Goal: Task Accomplishment & Management: Manage account settings

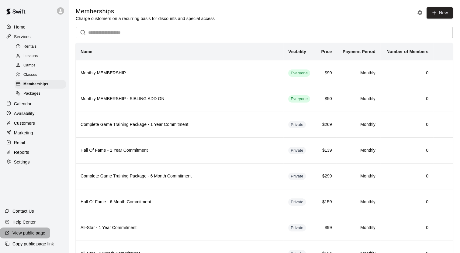
click at [19, 234] on p "View public page" at bounding box center [28, 233] width 33 height 6
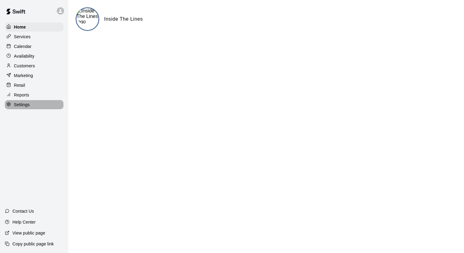
click at [27, 108] on p "Settings" at bounding box center [22, 105] width 16 height 6
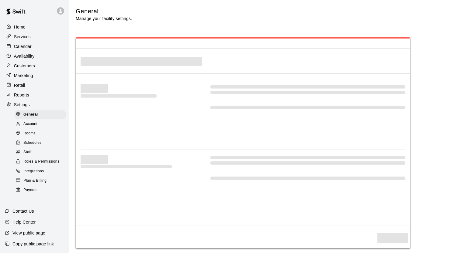
select select "**"
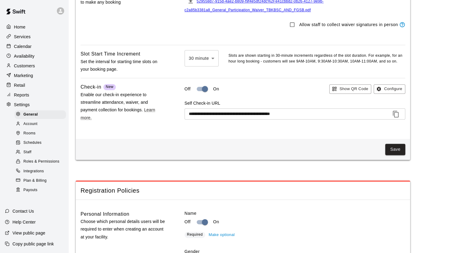
scroll to position [707, 0]
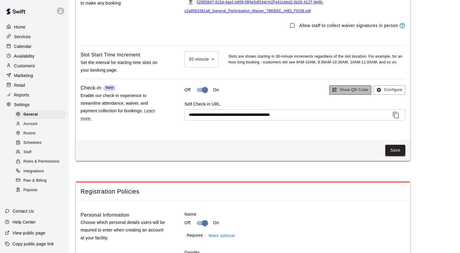
click at [353, 95] on button "Show QR Code" at bounding box center [350, 89] width 42 height 9
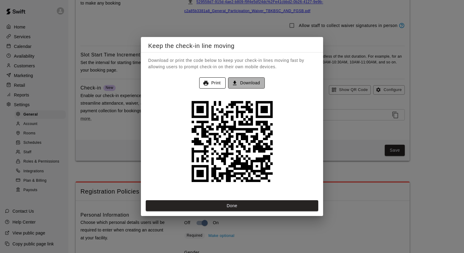
click at [247, 82] on button "Download" at bounding box center [246, 82] width 37 height 11
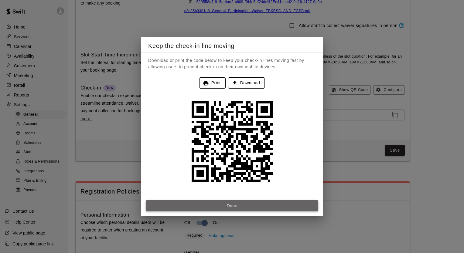
click at [200, 206] on button "Done" at bounding box center [232, 206] width 173 height 11
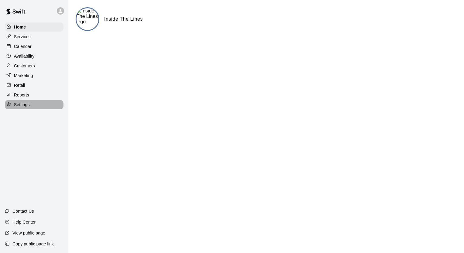
click at [26, 107] on p "Settings" at bounding box center [22, 105] width 16 height 6
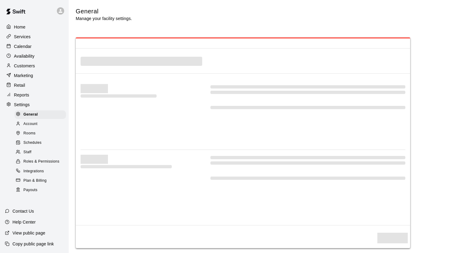
select select "**"
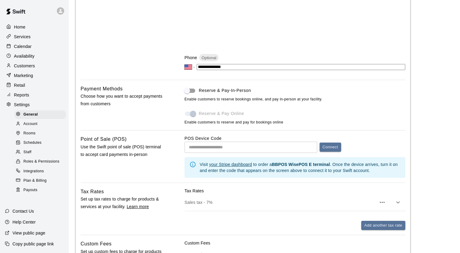
scroll to position [231, 0]
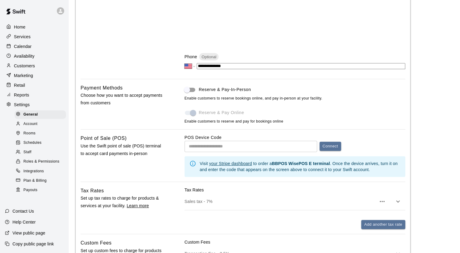
click at [276, 93] on label "Reserve & Pay-In-Person" at bounding box center [290, 90] width 219 height 12
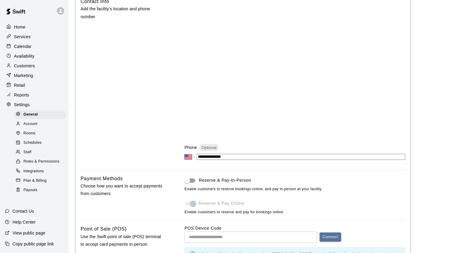
scroll to position [0, 0]
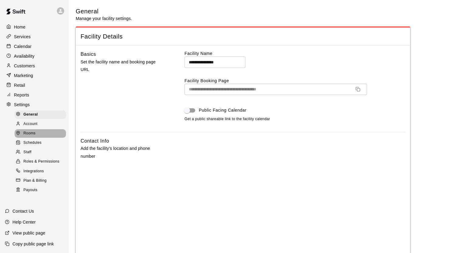
click at [25, 137] on span "Rooms" at bounding box center [29, 134] width 12 height 6
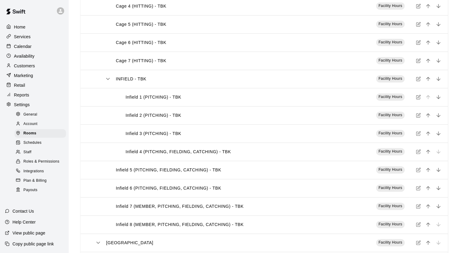
scroll to position [239, 0]
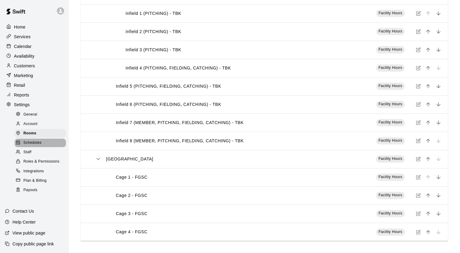
click at [35, 146] on span "Schedules" at bounding box center [32, 143] width 18 height 6
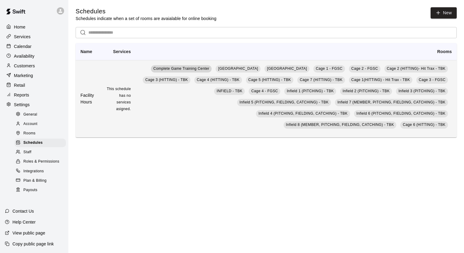
click at [176, 68] on span "Complete Game Training Center" at bounding box center [181, 69] width 56 height 4
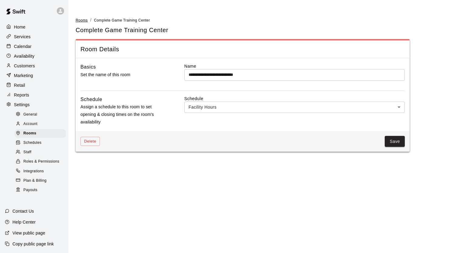
click at [82, 21] on span "Rooms" at bounding box center [82, 20] width 12 height 4
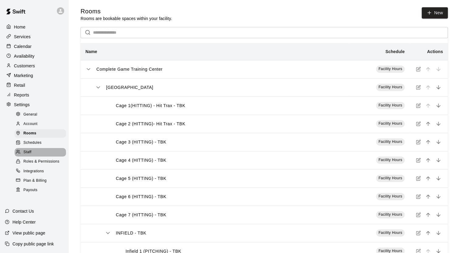
click at [27, 156] on span "Staff" at bounding box center [27, 152] width 8 height 6
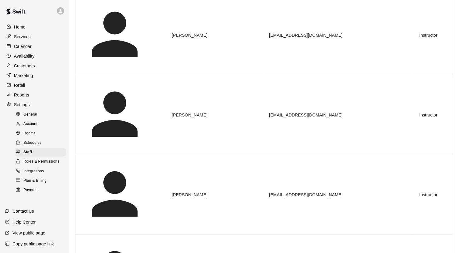
scroll to position [72, 0]
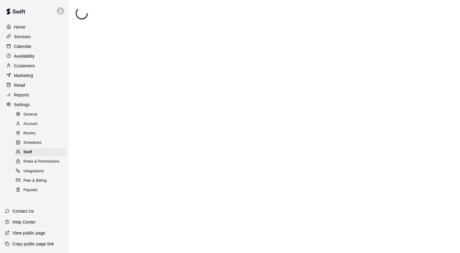
select select "**"
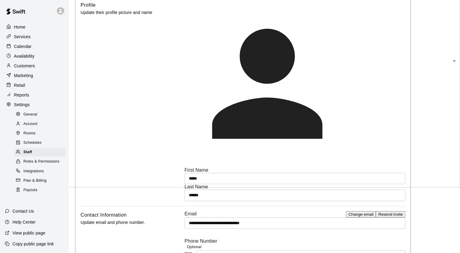
scroll to position [66, 0]
click at [24, 38] on p "Services" at bounding box center [22, 37] width 17 height 6
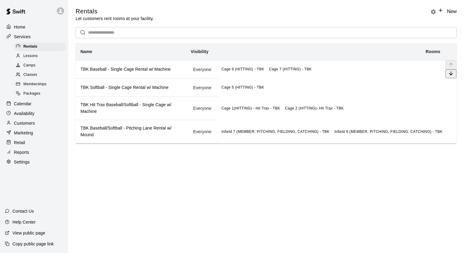
click at [149, 73] on h6 "TBK Baseball - Single Cage Rental w/ Machine" at bounding box center [131, 69] width 101 height 7
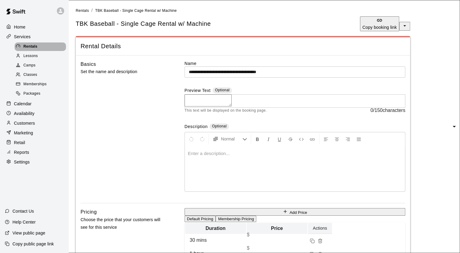
click at [33, 49] on span "Rentals" at bounding box center [30, 47] width 14 height 6
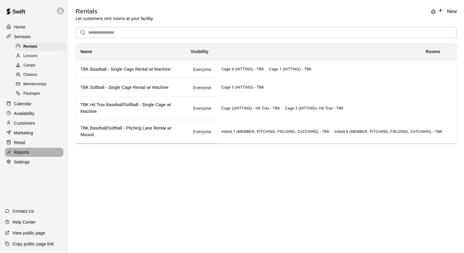
click at [27, 156] on p "Reports" at bounding box center [21, 152] width 15 height 6
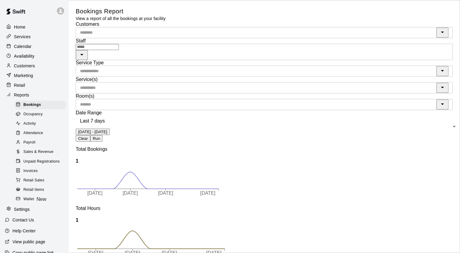
click at [32, 127] on span "Activity" at bounding box center [29, 124] width 12 height 6
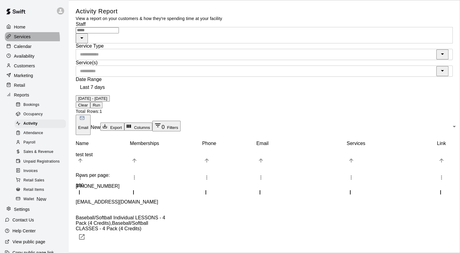
click at [18, 40] on p "Services" at bounding box center [22, 37] width 17 height 6
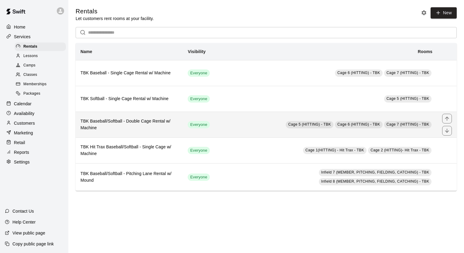
click at [131, 118] on th "TBK Baseball/Softball - Double Cage Rental w/ Machine" at bounding box center [129, 125] width 107 height 26
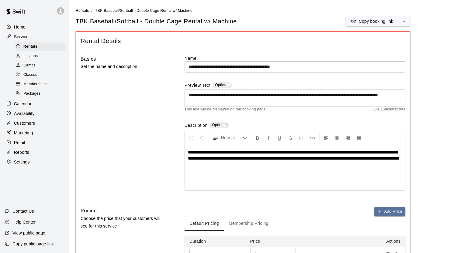
click at [254, 179] on div "**********" at bounding box center [295, 168] width 220 height 46
click at [32, 47] on span "Rentals" at bounding box center [30, 47] width 14 height 6
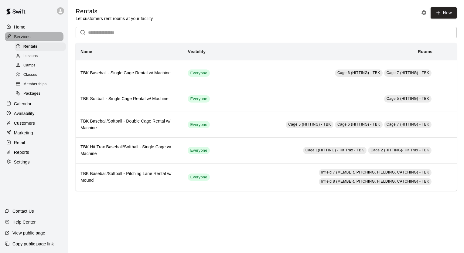
click at [26, 37] on p "Services" at bounding box center [22, 37] width 17 height 6
click at [29, 75] on span "Classes" at bounding box center [30, 75] width 14 height 6
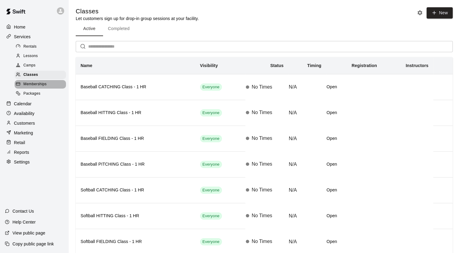
click at [29, 88] on span "Memberships" at bounding box center [34, 84] width 23 height 6
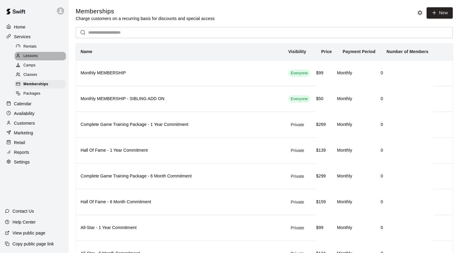
click at [27, 57] on span "Lessons" at bounding box center [30, 56] width 15 height 6
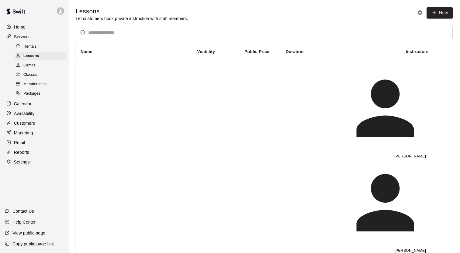
scroll to position [40, 0]
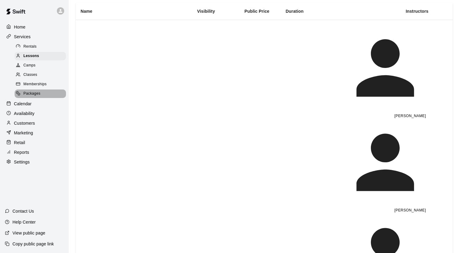
click at [36, 97] on span "Packages" at bounding box center [31, 94] width 17 height 6
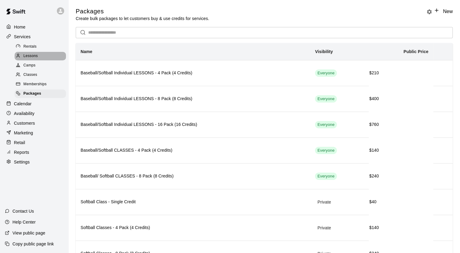
click at [31, 59] on span "Lessons" at bounding box center [30, 56] width 15 height 6
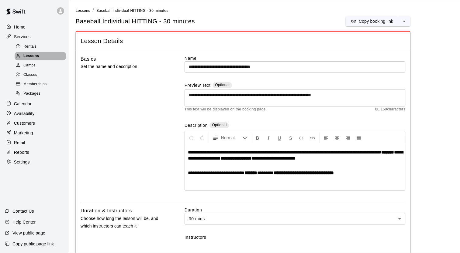
click at [33, 57] on span "Lessons" at bounding box center [31, 56] width 16 height 6
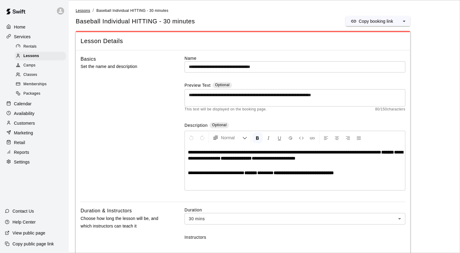
click at [82, 11] on span "Lessons" at bounding box center [83, 11] width 15 height 4
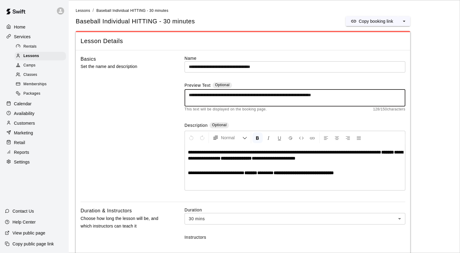
drag, startPoint x: 189, startPoint y: 94, endPoint x: 244, endPoint y: 99, distance: 55.5
click at [244, 99] on textarea "**********" at bounding box center [295, 98] width 212 height 12
type textarea "**********"
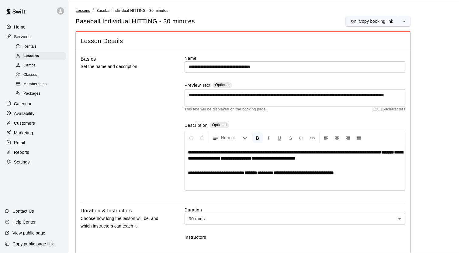
click at [84, 10] on span "Lessons" at bounding box center [83, 11] width 15 height 4
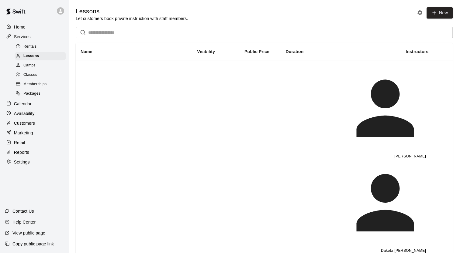
scroll to position [40, 0]
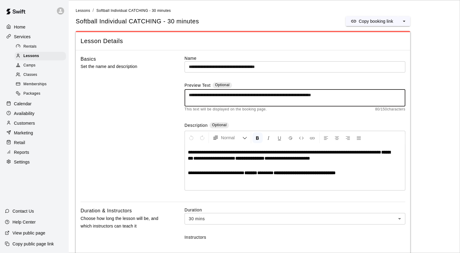
drag, startPoint x: 359, startPoint y: 94, endPoint x: 164, endPoint y: 91, distance: 194.5
click at [164, 91] on div "**********" at bounding box center [243, 128] width 324 height 147
type textarea "*"
paste textarea "**********"
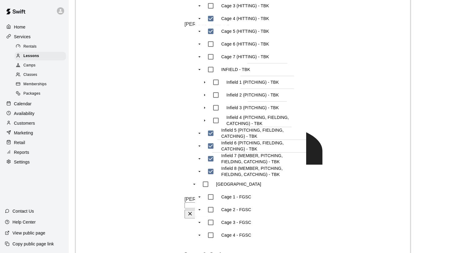
scroll to position [613, 0]
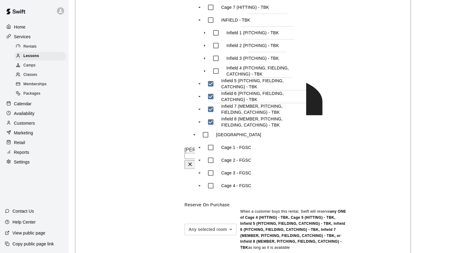
type textarea "**********"
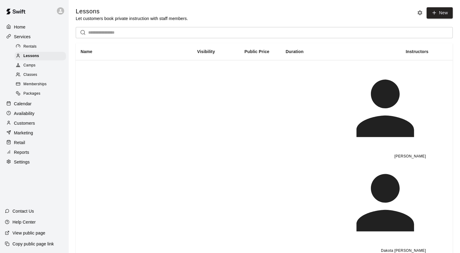
scroll to position [40, 0]
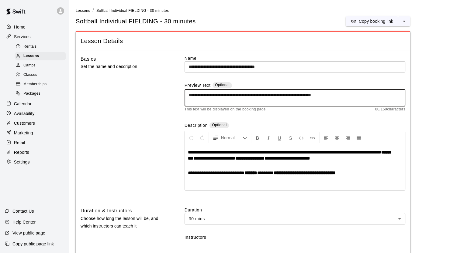
drag, startPoint x: 358, startPoint y: 96, endPoint x: 152, endPoint y: 94, distance: 206.0
click at [152, 94] on div "**********" at bounding box center [243, 128] width 324 height 147
type textarea "*"
paste textarea "**********"
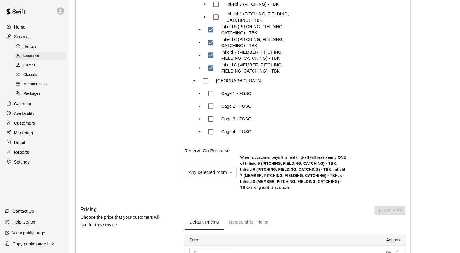
scroll to position [512, 0]
type textarea "**********"
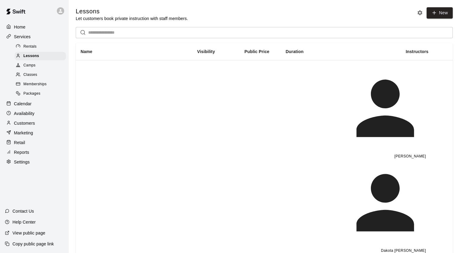
scroll to position [40, 0]
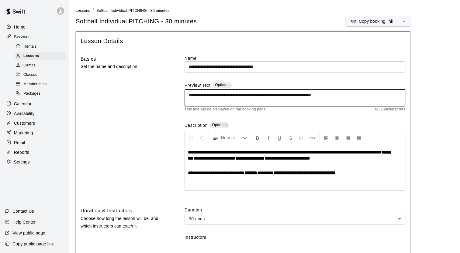
drag, startPoint x: 361, startPoint y: 98, endPoint x: 172, endPoint y: 89, distance: 189.2
click at [172, 89] on div "**********" at bounding box center [243, 128] width 324 height 147
paste textarea "**********"
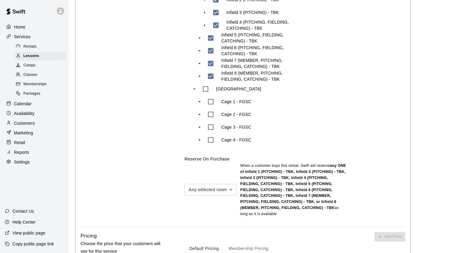
scroll to position [520, 0]
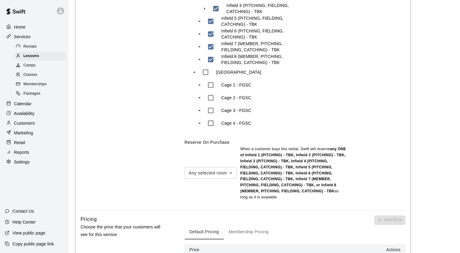
type textarea "**********"
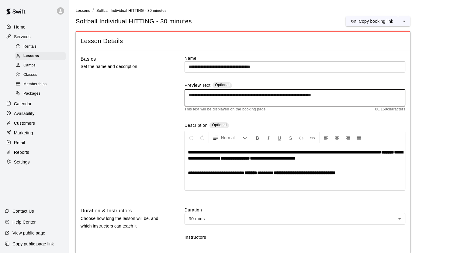
drag, startPoint x: 362, startPoint y: 97, endPoint x: 190, endPoint y: 84, distance: 172.7
click at [190, 84] on div "**********" at bounding box center [294, 97] width 221 height 30
type textarea "*"
paste textarea "**********"
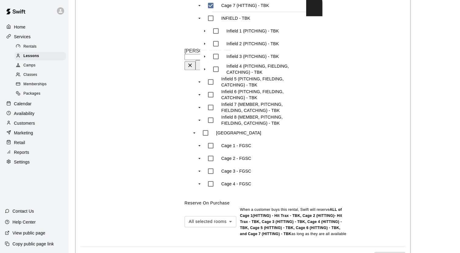
scroll to position [543, 0]
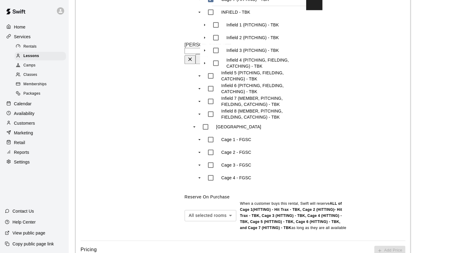
type textarea "**********"
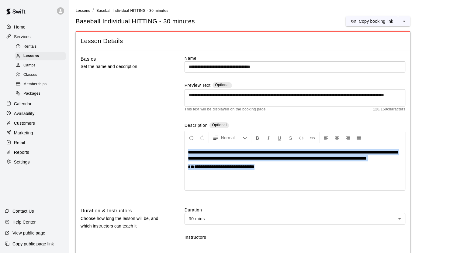
drag, startPoint x: 188, startPoint y: 149, endPoint x: 267, endPoint y: 165, distance: 80.3
click at [267, 165] on div "**********" at bounding box center [295, 168] width 220 height 46
copy div "**********"
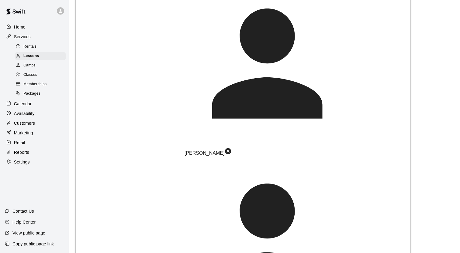
scroll to position [616, 0]
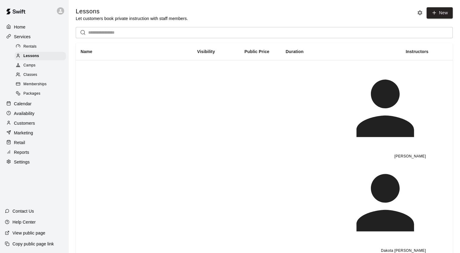
scroll to position [40, 0]
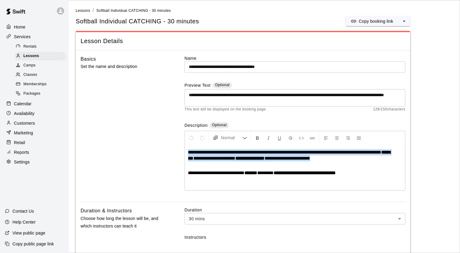
drag, startPoint x: 335, startPoint y: 158, endPoint x: 184, endPoint y: 155, distance: 151.3
click at [184, 155] on div "**********" at bounding box center [294, 161] width 221 height 60
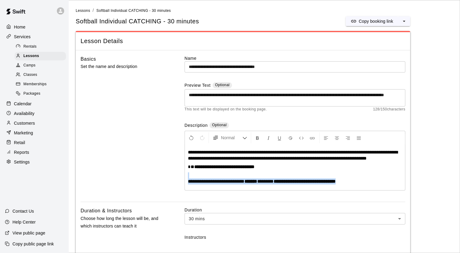
drag, startPoint x: 363, startPoint y: 183, endPoint x: 182, endPoint y: 176, distance: 181.8
click at [182, 176] on div "**********" at bounding box center [243, 128] width 324 height 147
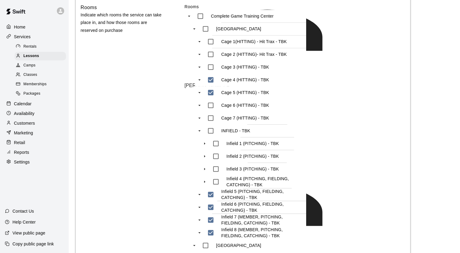
scroll to position [513, 0]
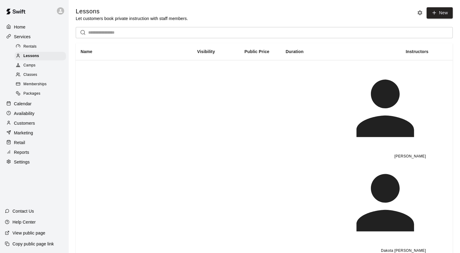
scroll to position [40, 0]
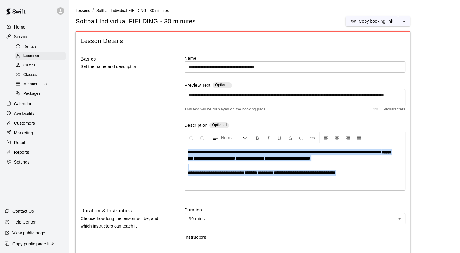
drag, startPoint x: 189, startPoint y: 153, endPoint x: 363, endPoint y: 191, distance: 179.0
click at [363, 191] on div "**********" at bounding box center [294, 157] width 221 height 70
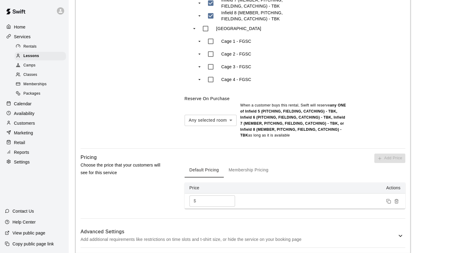
scroll to position [568, 0]
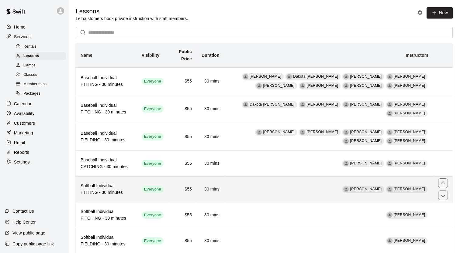
click at [119, 190] on h6 "Softball Individual HITTING - 30 minutes" at bounding box center [106, 189] width 51 height 13
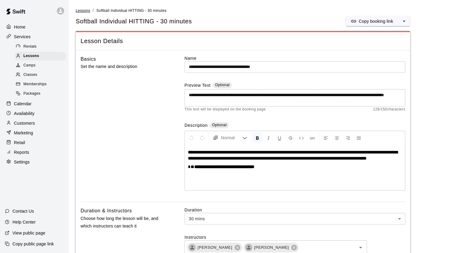
click at [89, 11] on span "Lessons" at bounding box center [83, 11] width 15 height 4
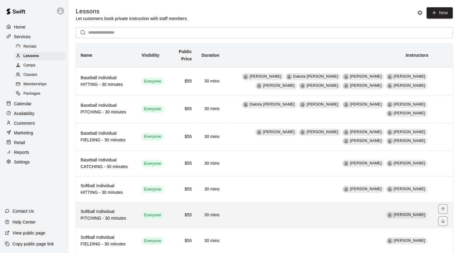
click at [123, 218] on h6 "Softball Individual PITCHING - 30 minutes" at bounding box center [106, 215] width 51 height 13
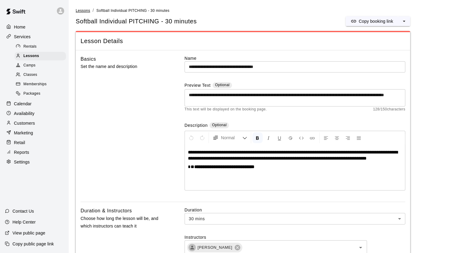
click at [89, 10] on span "Lessons" at bounding box center [83, 11] width 15 height 4
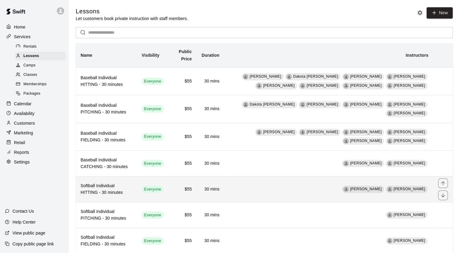
click at [94, 189] on h6 "Softball Individual HITTING - 30 minutes" at bounding box center [106, 189] width 51 height 13
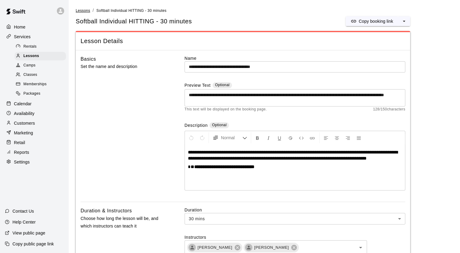
drag, startPoint x: 82, startPoint y: 14, endPoint x: 81, endPoint y: 11, distance: 3.1
click at [81, 11] on li "Lessons" at bounding box center [83, 10] width 15 height 7
click at [81, 11] on span "Lessons" at bounding box center [83, 11] width 15 height 4
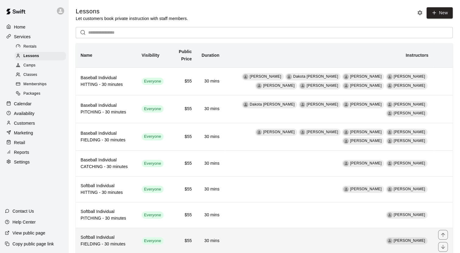
click at [110, 239] on h6 "Softball Individual FIELDING - 30 minutes" at bounding box center [106, 241] width 51 height 13
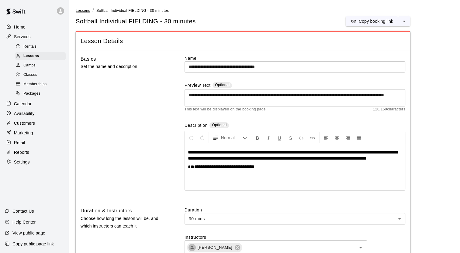
click at [80, 12] on span "Lessons" at bounding box center [83, 11] width 15 height 4
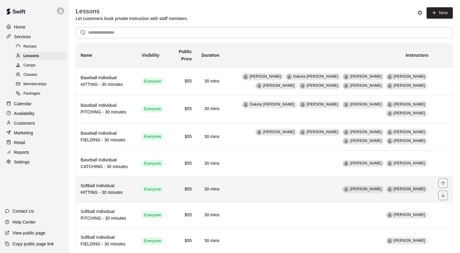
click at [94, 179] on th "Softball Individual HITTING - 30 minutes" at bounding box center [106, 190] width 61 height 26
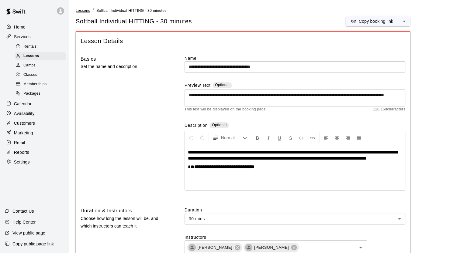
click at [88, 10] on span "Lessons" at bounding box center [83, 11] width 15 height 4
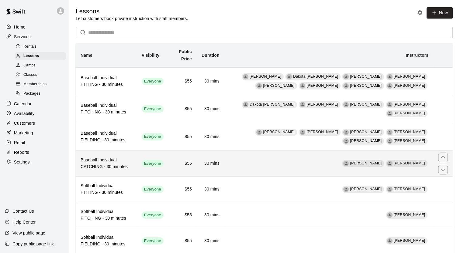
click at [93, 163] on h6 "Baseball Individual CATCHING - 30 minutes" at bounding box center [106, 163] width 51 height 13
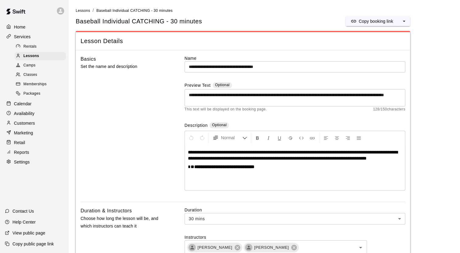
click at [87, 13] on li "Lessons" at bounding box center [83, 10] width 15 height 7
click at [85, 10] on span "Lessons" at bounding box center [83, 11] width 15 height 4
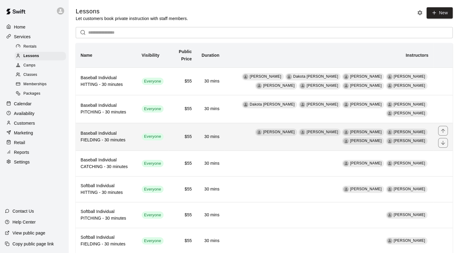
click at [90, 149] on th "Baseball Individual FIELDING - 30 minutes" at bounding box center [106, 137] width 61 height 28
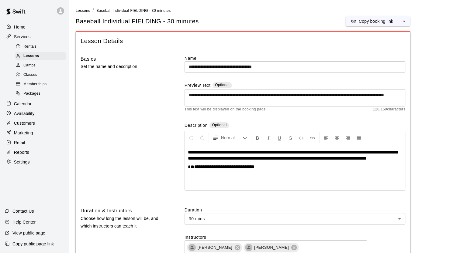
click at [87, 8] on link "Lessons" at bounding box center [83, 10] width 15 height 5
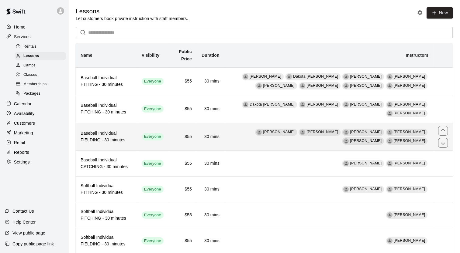
click at [103, 127] on th "Baseball Individual FIELDING - 30 minutes" at bounding box center [106, 137] width 61 height 28
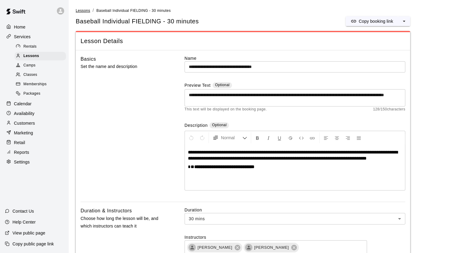
click at [86, 12] on span "Lessons" at bounding box center [83, 11] width 15 height 4
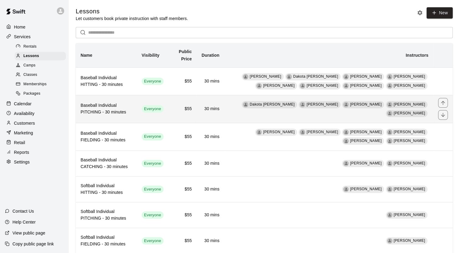
click at [116, 117] on th "Baseball Individual PITCHING - 30 minutes" at bounding box center [106, 109] width 61 height 28
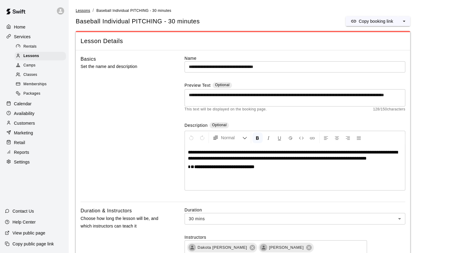
click at [84, 12] on span "Lessons" at bounding box center [83, 11] width 15 height 4
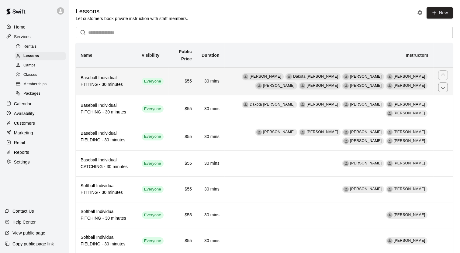
click at [180, 88] on td "$55" at bounding box center [182, 81] width 28 height 28
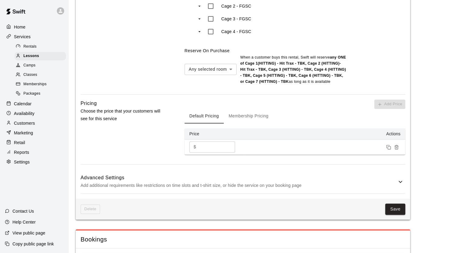
scroll to position [565, 0]
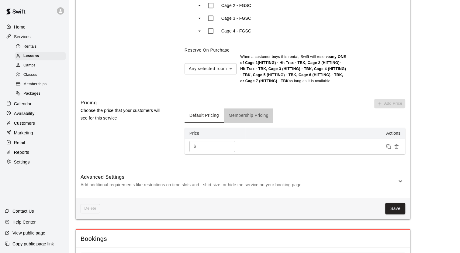
click at [249, 108] on button "Membership Pricing" at bounding box center [249, 115] width 50 height 15
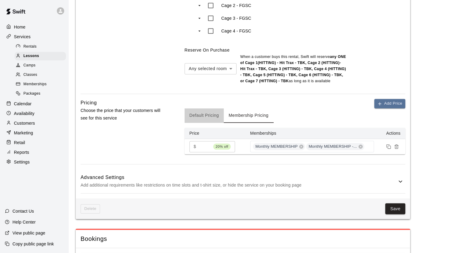
click at [205, 108] on button "Default Pricing" at bounding box center [203, 115] width 39 height 15
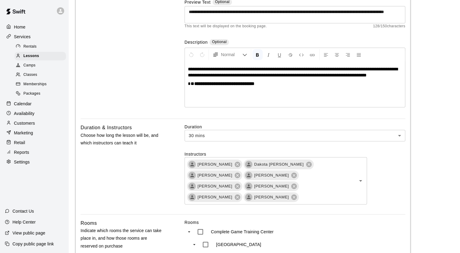
scroll to position [0, 0]
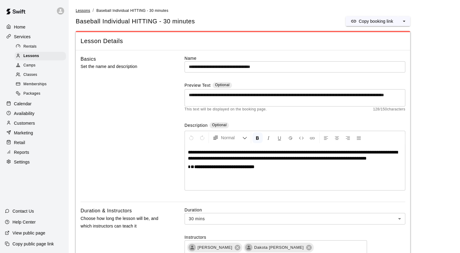
click at [81, 11] on span "Lessons" at bounding box center [83, 11] width 15 height 4
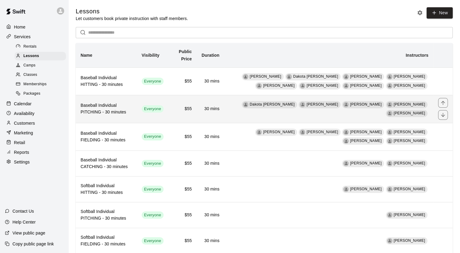
click at [99, 115] on h6 "Baseball Individual PITCHING - 30 minutes" at bounding box center [106, 108] width 51 height 13
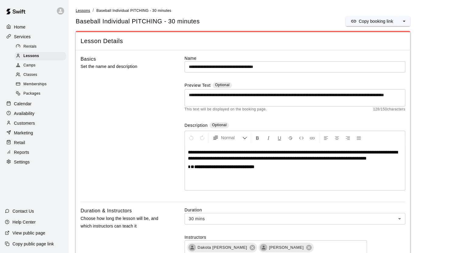
click at [83, 10] on span "Lessons" at bounding box center [83, 11] width 15 height 4
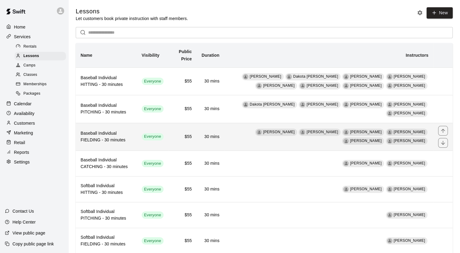
click at [117, 144] on th "Baseball Individual FIELDING - 30 minutes" at bounding box center [106, 137] width 61 height 28
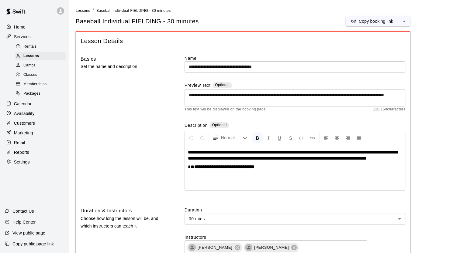
scroll to position [80, 0]
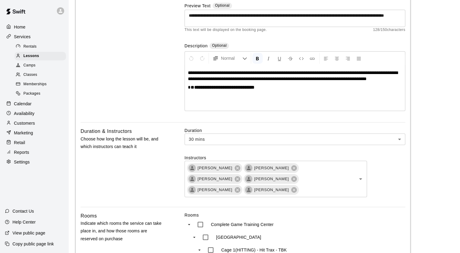
click at [341, 146] on div "Duration 30 mins ** ​ Instructors Bradlee Fuhrhop Gamaliel Martinez Mathew Ulri…" at bounding box center [294, 167] width 221 height 79
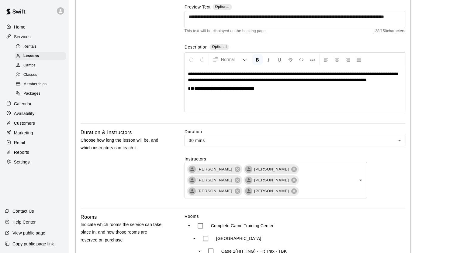
scroll to position [0, 0]
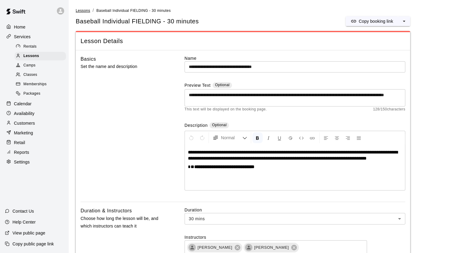
click at [85, 11] on span "Lessons" at bounding box center [83, 11] width 15 height 4
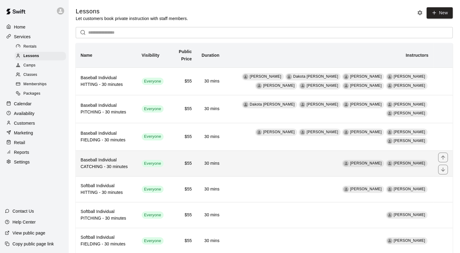
click at [168, 156] on td "Everyone" at bounding box center [153, 164] width 32 height 26
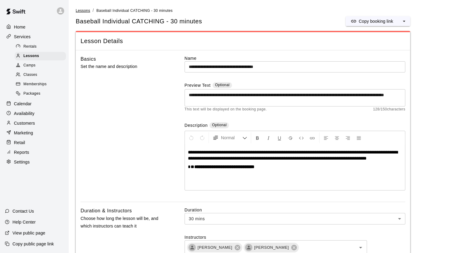
click at [84, 12] on span "Lessons" at bounding box center [83, 11] width 15 height 4
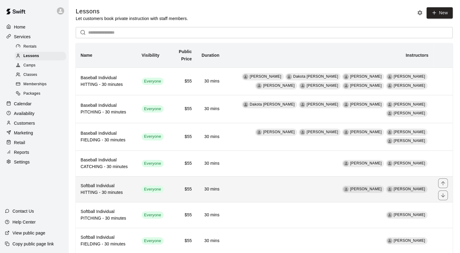
scroll to position [38, 0]
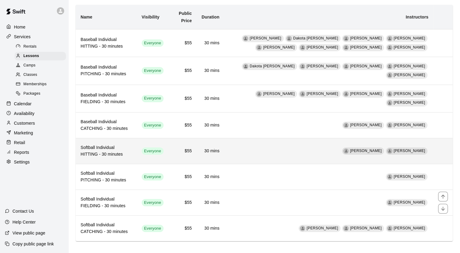
click at [112, 196] on h6 "Softball Individual FIELDING - 30 minutes" at bounding box center [106, 202] width 51 height 13
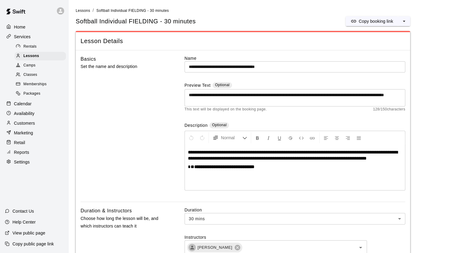
click at [87, 13] on li "Lessons" at bounding box center [83, 10] width 15 height 7
click at [87, 12] on span "Lessons" at bounding box center [83, 11] width 15 height 4
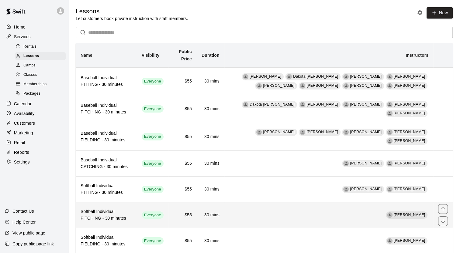
scroll to position [38, 0]
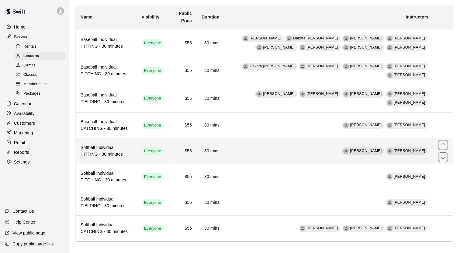
click at [122, 148] on h6 "Softball Individual HITTING - 30 minutes" at bounding box center [106, 151] width 51 height 13
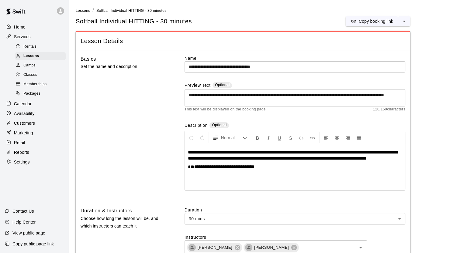
click at [82, 12] on span "Lessons" at bounding box center [83, 11] width 15 height 4
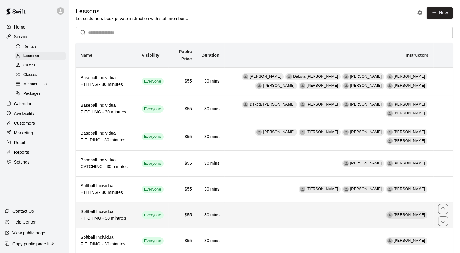
click at [117, 212] on h6 "Softball Individual PITCHING - 30 minutes" at bounding box center [106, 215] width 51 height 13
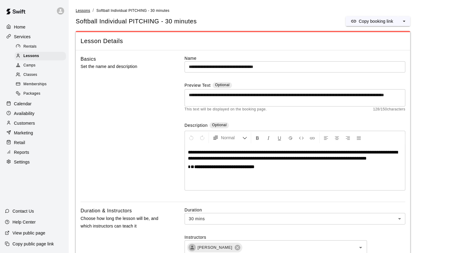
click at [82, 12] on span "Lessons" at bounding box center [83, 11] width 15 height 4
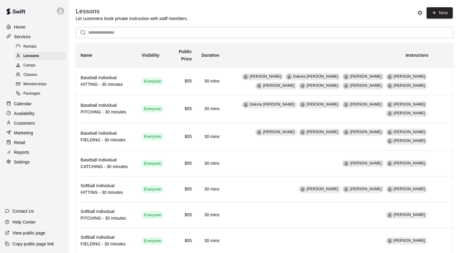
scroll to position [38, 0]
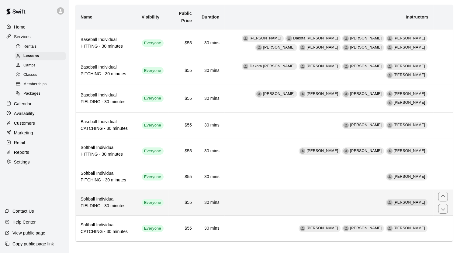
click at [112, 196] on h6 "Softball Individual FIELDING - 30 minutes" at bounding box center [106, 202] width 51 height 13
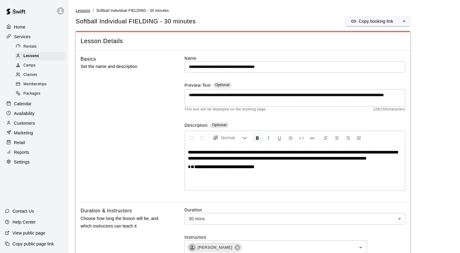
click at [84, 10] on span "Lessons" at bounding box center [83, 11] width 15 height 4
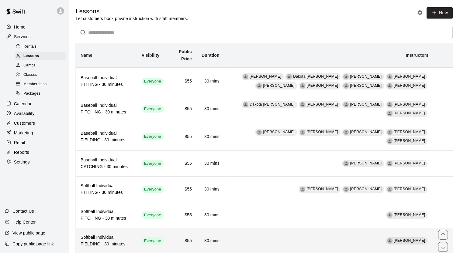
scroll to position [38, 0]
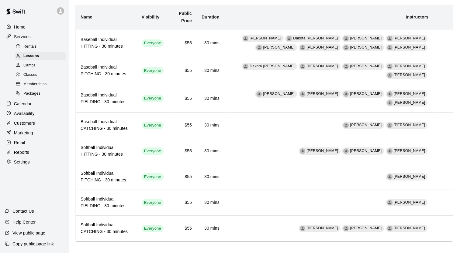
click at [28, 75] on span "Classes" at bounding box center [30, 75] width 14 height 6
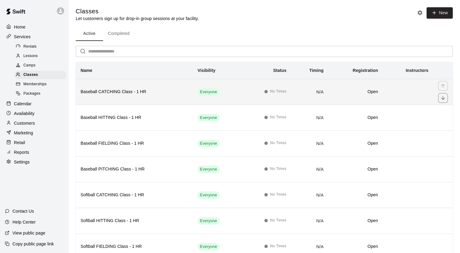
click at [114, 97] on th "Baseball CATCHING Class - 1 HR" at bounding box center [134, 92] width 117 height 26
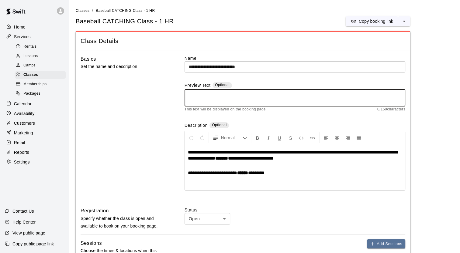
click at [209, 98] on textarea at bounding box center [295, 98] width 212 height 12
click at [249, 96] on textarea "**********" at bounding box center [295, 98] width 212 height 12
click at [277, 94] on textarea "**********" at bounding box center [295, 98] width 212 height 12
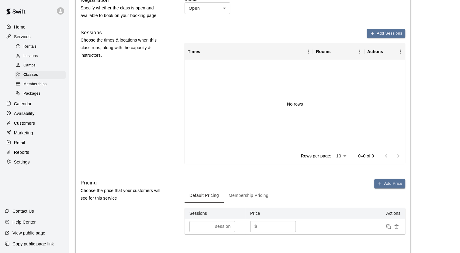
scroll to position [383, 0]
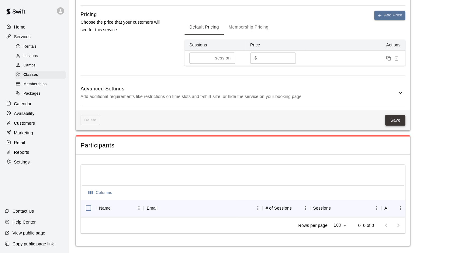
type textarea "**********"
click at [397, 117] on button "Save" at bounding box center [395, 120] width 20 height 11
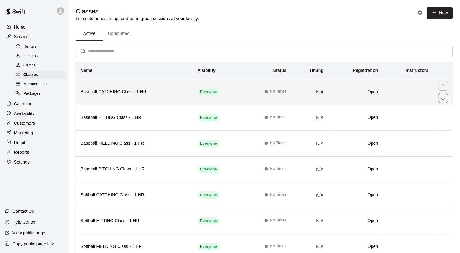
click at [134, 94] on h6 "Baseball CATCHING Class - 1 HR" at bounding box center [134, 92] width 107 height 7
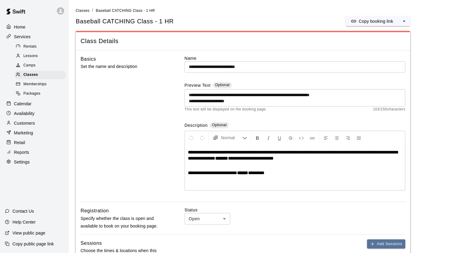
click at [212, 152] on span "**********" at bounding box center [293, 155] width 210 height 11
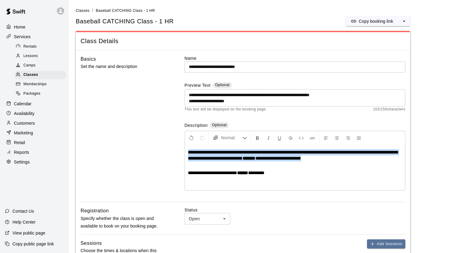
drag, startPoint x: 331, startPoint y: 161, endPoint x: 188, endPoint y: 152, distance: 144.0
click at [188, 152] on p "**********" at bounding box center [295, 155] width 214 height 12
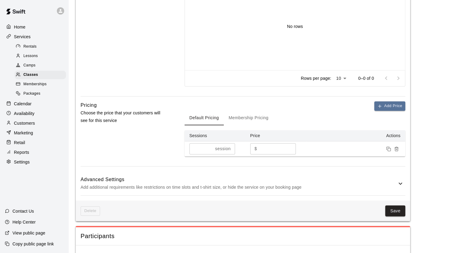
scroll to position [383, 0]
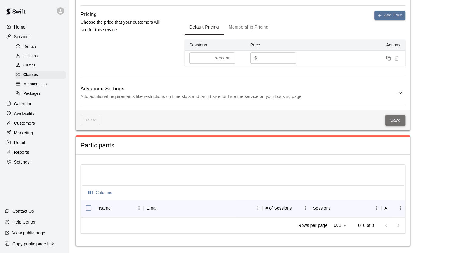
click at [397, 118] on button "Save" at bounding box center [395, 120] width 20 height 11
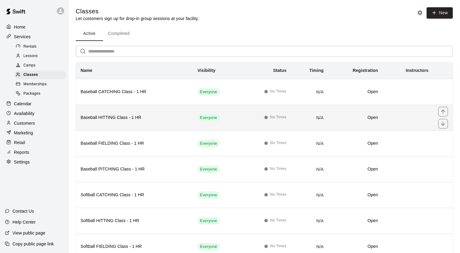
click at [141, 115] on h6 "Baseball HITTING Class - 1 HR" at bounding box center [134, 118] width 107 height 7
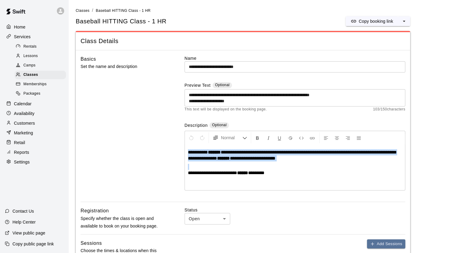
drag, startPoint x: 311, startPoint y: 163, endPoint x: 189, endPoint y: 152, distance: 122.6
click at [189, 152] on div "**********" at bounding box center [295, 168] width 220 height 46
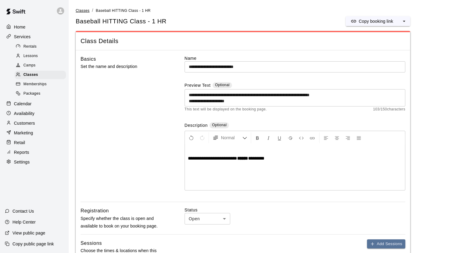
click at [86, 10] on span "Classes" at bounding box center [83, 11] width 14 height 4
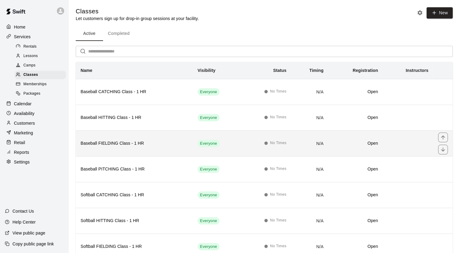
click at [107, 143] on h6 "Baseball FIELDING Class - 1 HR" at bounding box center [134, 143] width 107 height 7
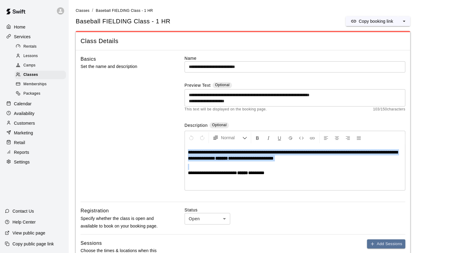
drag, startPoint x: 188, startPoint y: 151, endPoint x: 280, endPoint y: 166, distance: 92.6
click at [280, 166] on div "**********" at bounding box center [295, 168] width 220 height 46
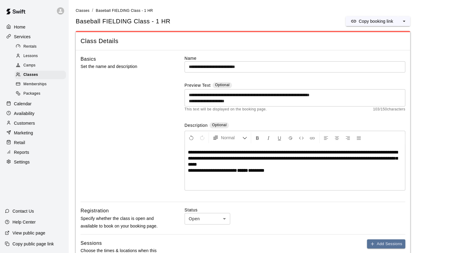
click at [204, 159] on span "**********" at bounding box center [293, 158] width 210 height 17
click at [254, 165] on p "**********" at bounding box center [295, 161] width 214 height 24
click at [189, 177] on span "**********" at bounding box center [212, 179] width 49 height 5
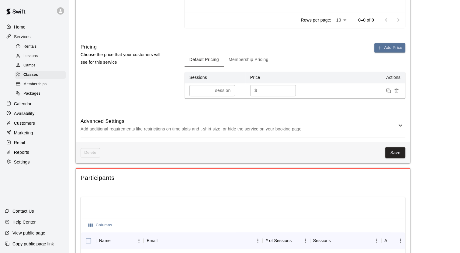
scroll to position [383, 0]
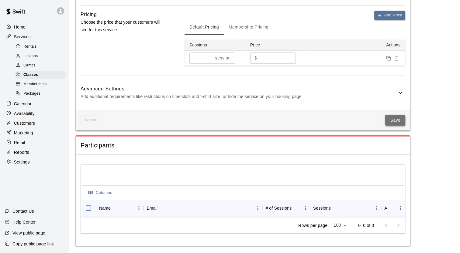
click at [396, 117] on button "Save" at bounding box center [395, 120] width 20 height 11
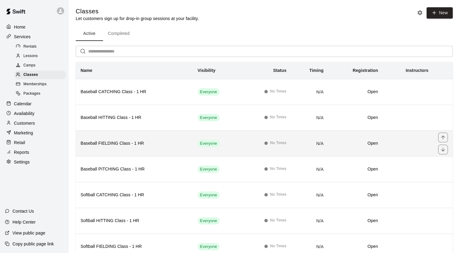
click at [118, 145] on h6 "Baseball FIELDING Class - 1 HR" at bounding box center [134, 143] width 107 height 7
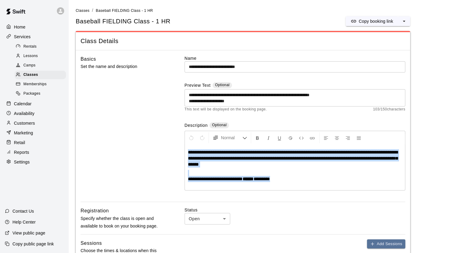
drag, startPoint x: 188, startPoint y: 152, endPoint x: 285, endPoint y: 182, distance: 101.7
click at [285, 182] on div "**********" at bounding box center [295, 168] width 220 height 46
copy div "**********"
click at [86, 9] on span "Classes" at bounding box center [83, 11] width 14 height 4
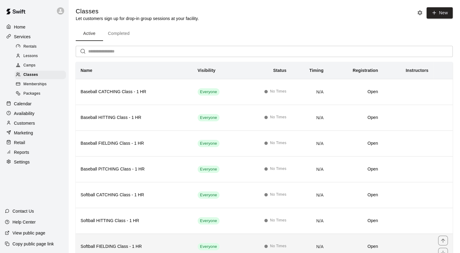
click at [115, 249] on th "Softball FIELDING Class - 1 HR" at bounding box center [134, 247] width 117 height 26
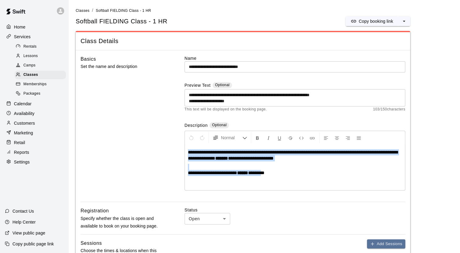
drag, startPoint x: 269, startPoint y: 175, endPoint x: 180, endPoint y: 153, distance: 91.9
click at [180, 153] on div "**********" at bounding box center [243, 128] width 324 height 147
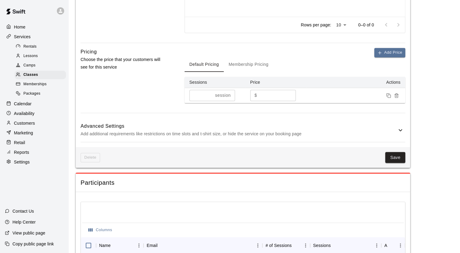
scroll to position [347, 0]
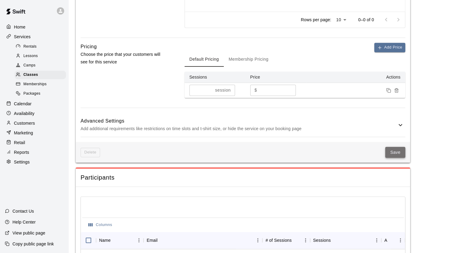
click at [391, 152] on button "Save" at bounding box center [395, 152] width 20 height 11
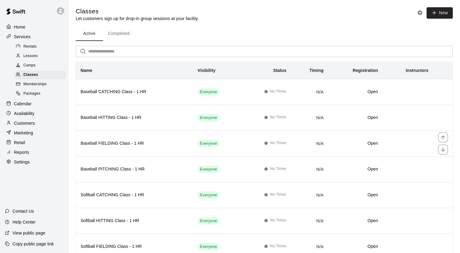
scroll to position [46, 0]
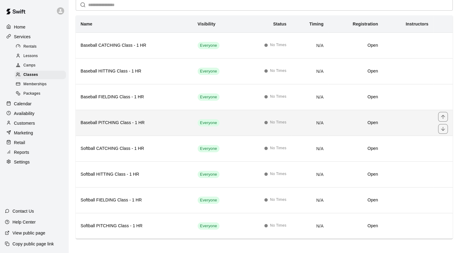
click at [118, 122] on h6 "Baseball PITCHING Class - 1 HR" at bounding box center [134, 123] width 107 height 7
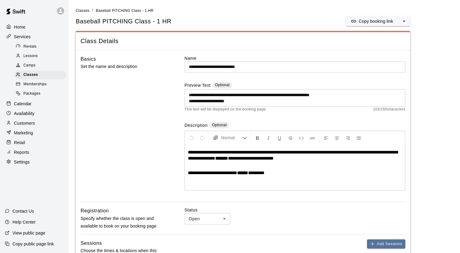
click at [289, 212] on label "Status" at bounding box center [294, 210] width 221 height 6
click at [30, 86] on span "Memberships" at bounding box center [34, 84] width 23 height 6
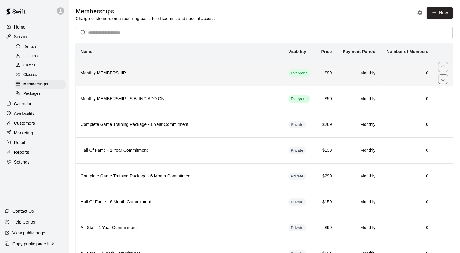
click at [112, 74] on h6 "Monthly MEMBERSHIP" at bounding box center [180, 73] width 198 height 7
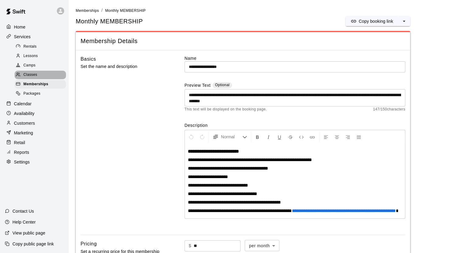
click at [32, 78] on span "Classes" at bounding box center [30, 75] width 14 height 6
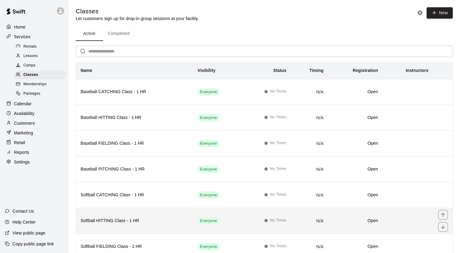
scroll to position [46, 0]
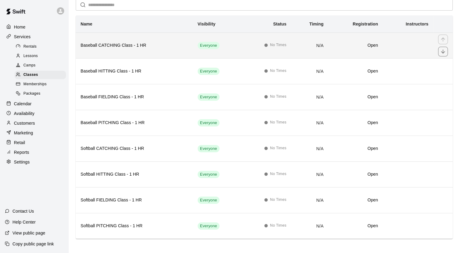
click at [127, 39] on th "Baseball CATCHING Class - 1 HR" at bounding box center [134, 46] width 117 height 26
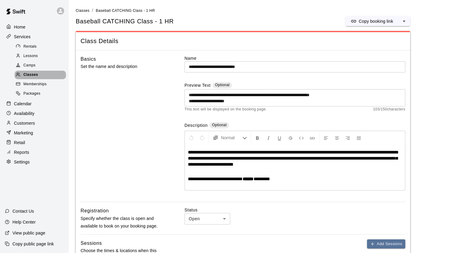
click at [33, 78] on span "Classes" at bounding box center [30, 75] width 15 height 6
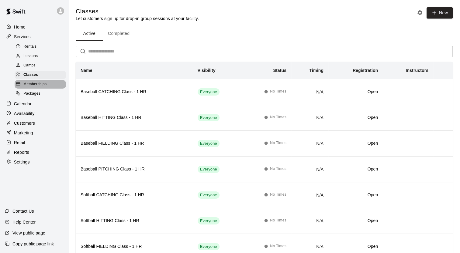
click at [37, 88] on span "Memberships" at bounding box center [34, 84] width 23 height 6
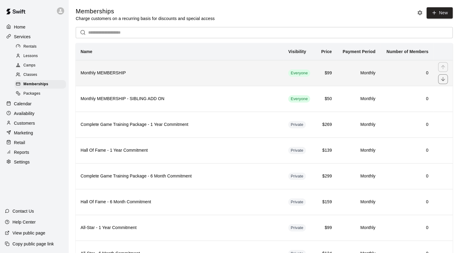
click at [105, 75] on h6 "Monthly MEMBERSHIP" at bounding box center [180, 73] width 198 height 7
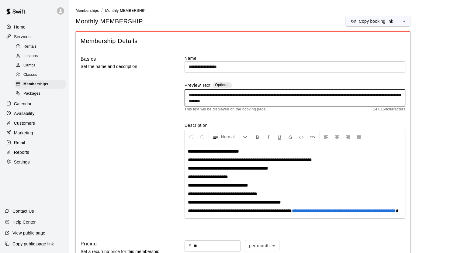
click at [280, 102] on textarea "**********" at bounding box center [295, 98] width 212 height 12
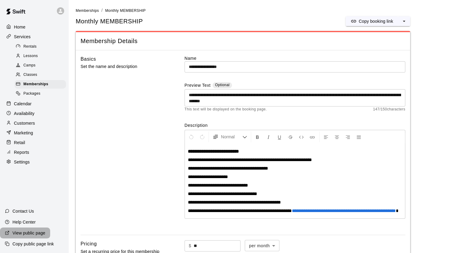
click at [37, 233] on p "View public page" at bounding box center [28, 233] width 33 height 6
click at [33, 57] on span "Lessons" at bounding box center [30, 56] width 15 height 6
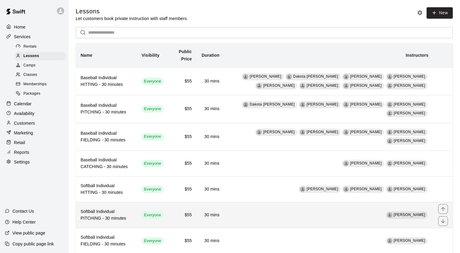
scroll to position [38, 0]
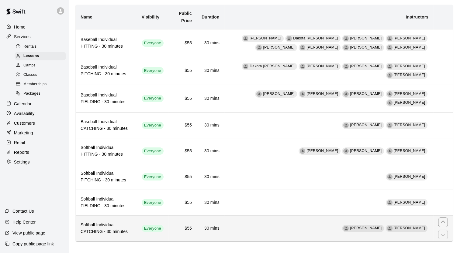
click at [115, 223] on h6 "Softball Individual CATCHING - 30 minutes" at bounding box center [106, 228] width 51 height 13
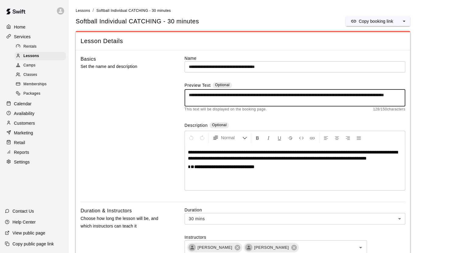
click at [239, 101] on textarea "**********" at bounding box center [295, 98] width 212 height 12
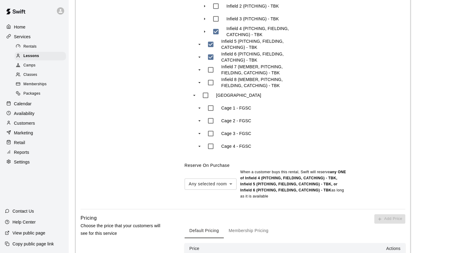
scroll to position [594, 0]
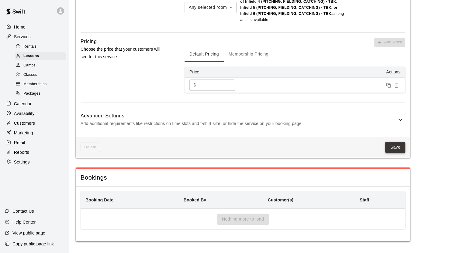
type textarea "**********"
click at [389, 146] on button "Save" at bounding box center [395, 147] width 20 height 11
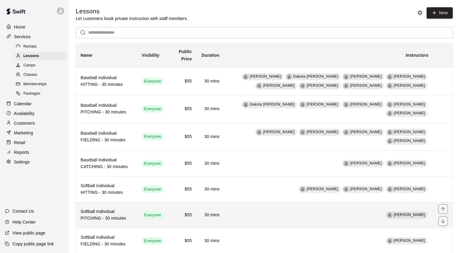
scroll to position [38, 0]
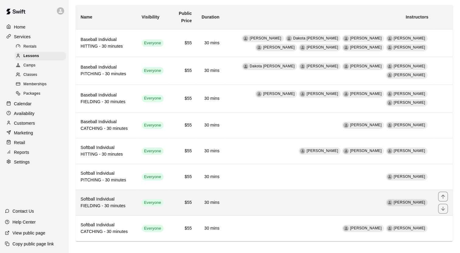
click at [132, 197] on h6 "Softball Individual FIELDING - 30 minutes" at bounding box center [106, 202] width 51 height 13
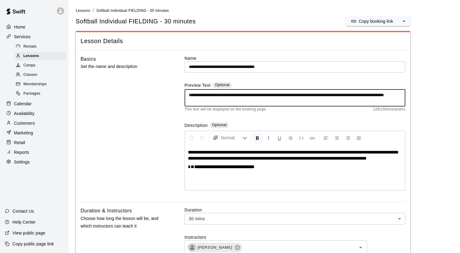
click at [239, 103] on textarea "**********" at bounding box center [295, 98] width 212 height 12
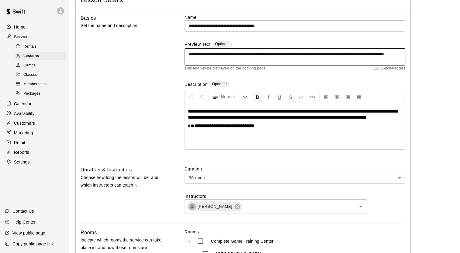
scroll to position [40, 0]
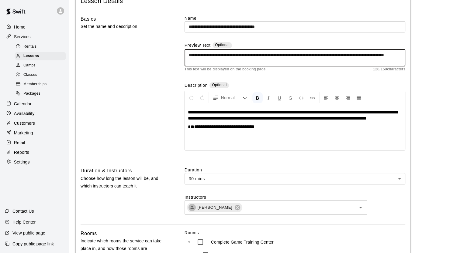
type textarea "**********"
click at [225, 139] on div "**********" at bounding box center [295, 128] width 220 height 46
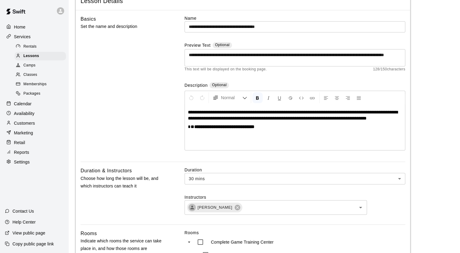
click at [240, 128] on strong "**********" at bounding box center [224, 127] width 60 height 5
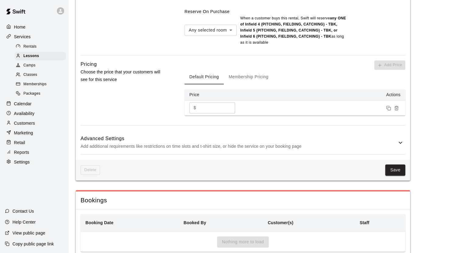
scroll to position [594, 0]
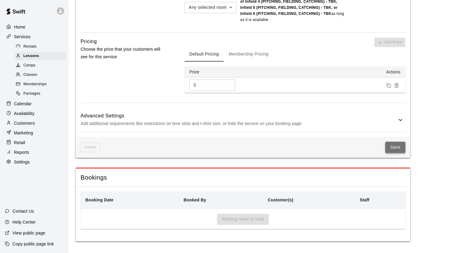
click at [396, 142] on button "Save" at bounding box center [395, 147] width 20 height 11
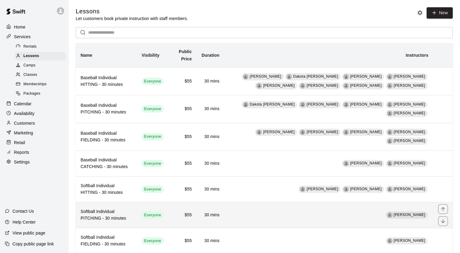
scroll to position [38, 0]
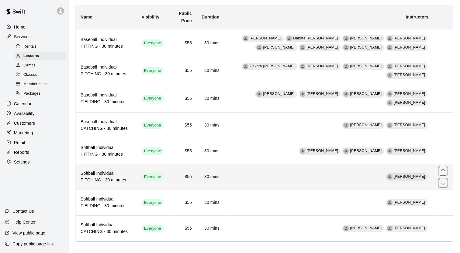
click at [109, 174] on h6 "Softball Individual PITCHING - 30 minutes" at bounding box center [106, 176] width 51 height 13
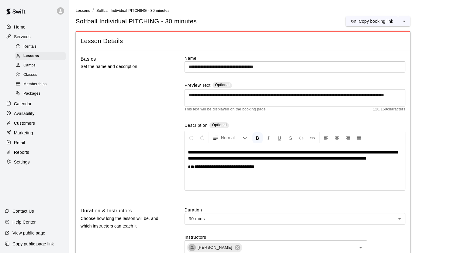
click at [239, 167] on strong "**********" at bounding box center [224, 167] width 60 height 5
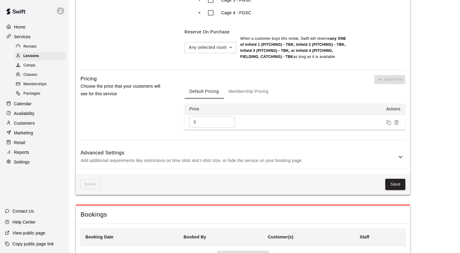
scroll to position [555, 0]
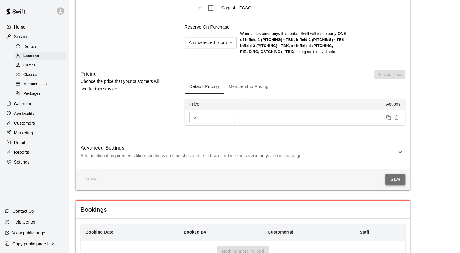
click at [394, 183] on button "Save" at bounding box center [395, 179] width 20 height 11
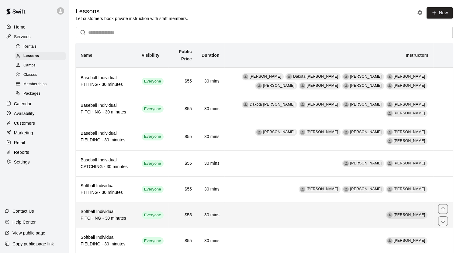
click at [92, 209] on h6 "Softball Individual PITCHING - 30 minutes" at bounding box center [106, 215] width 51 height 13
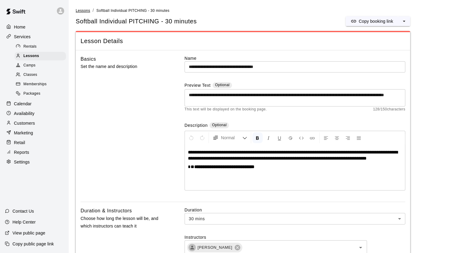
click at [81, 12] on span "Lessons" at bounding box center [83, 11] width 15 height 4
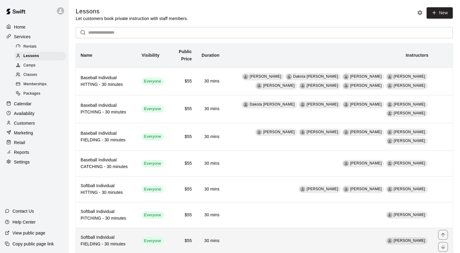
click at [113, 235] on h6 "Softball Individual FIELDING - 30 minutes" at bounding box center [106, 241] width 51 height 13
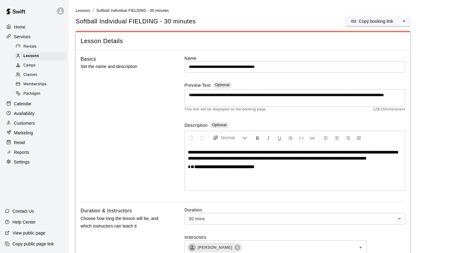
click at [77, 13] on li "Lessons" at bounding box center [83, 10] width 15 height 7
click at [79, 9] on span "Lessons" at bounding box center [83, 11] width 15 height 4
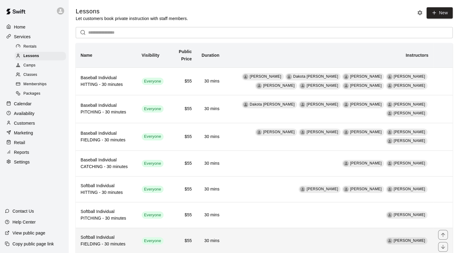
scroll to position [38, 0]
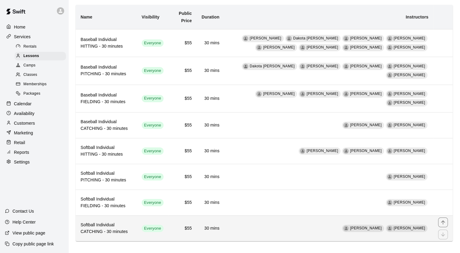
click at [122, 222] on h6 "Softball Individual CATCHING - 30 minutes" at bounding box center [106, 228] width 51 height 13
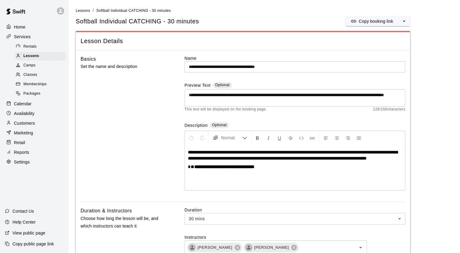
click at [241, 167] on strong "**********" at bounding box center [224, 167] width 60 height 5
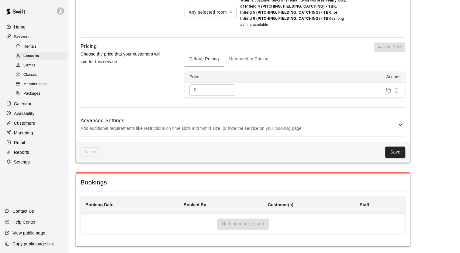
scroll to position [594, 0]
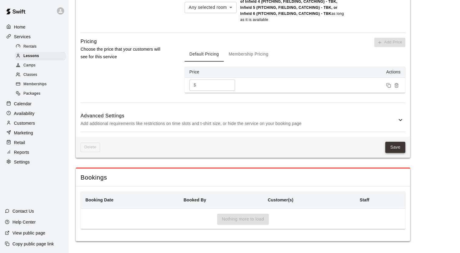
click at [390, 148] on button "Save" at bounding box center [395, 147] width 20 height 11
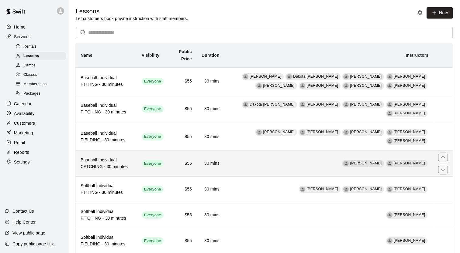
click at [122, 168] on th "Baseball Individual CATCHING - 30 minutes" at bounding box center [106, 164] width 61 height 26
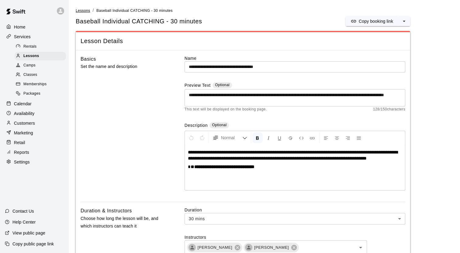
click at [85, 11] on span "Lessons" at bounding box center [83, 11] width 15 height 4
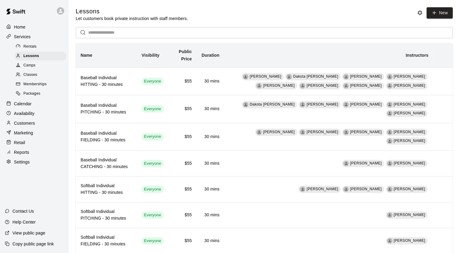
click at [29, 86] on span "Memberships" at bounding box center [34, 84] width 23 height 6
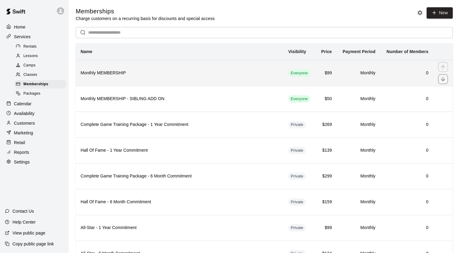
click at [124, 82] on th "Monthly MEMBERSHIP" at bounding box center [180, 73] width 208 height 26
click at [118, 74] on h6 "Monthly MEMBERSHIP" at bounding box center [180, 73] width 198 height 7
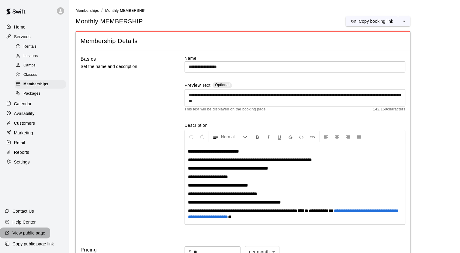
click at [19, 234] on p "View public page" at bounding box center [28, 233] width 33 height 6
click at [43, 88] on span "Memberships" at bounding box center [35, 84] width 25 height 6
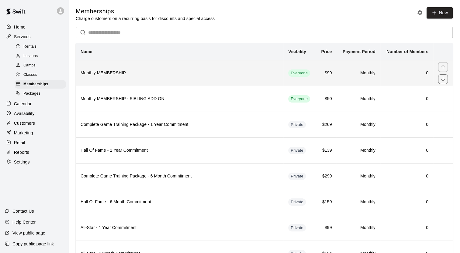
click at [111, 72] on h6 "Monthly MEMBERSHIP" at bounding box center [180, 73] width 198 height 7
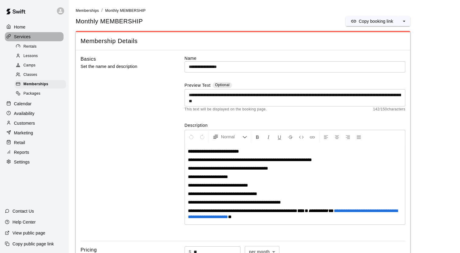
click at [19, 33] on div "Services" at bounding box center [34, 36] width 59 height 9
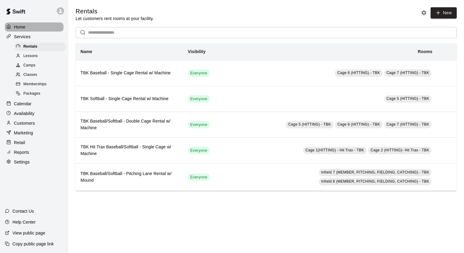
click at [20, 28] on p "Home" at bounding box center [20, 27] width 12 height 6
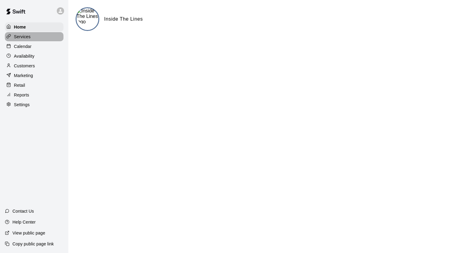
click at [23, 37] on p "Services" at bounding box center [22, 37] width 17 height 6
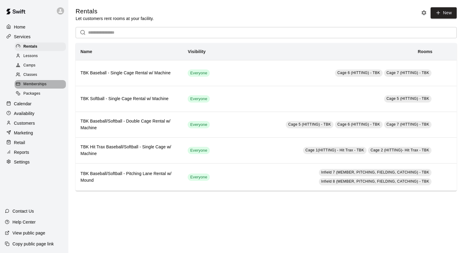
click at [25, 88] on span "Memberships" at bounding box center [34, 84] width 23 height 6
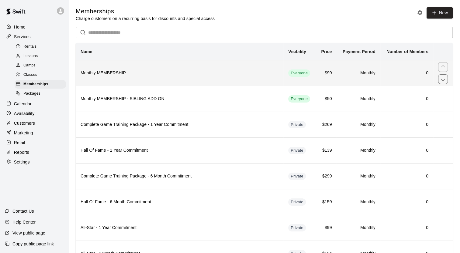
click at [140, 75] on h6 "Monthly MEMBERSHIP" at bounding box center [180, 73] width 198 height 7
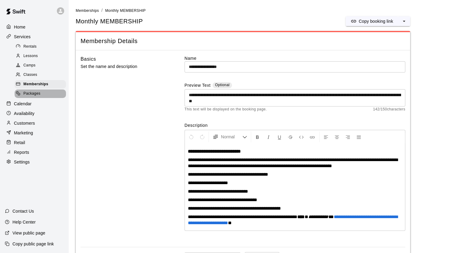
click at [34, 96] on span "Packages" at bounding box center [31, 94] width 17 height 6
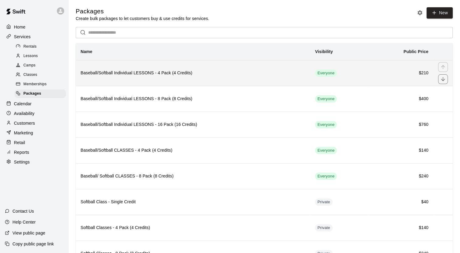
click at [125, 75] on h6 "Baseball/Softball Individual LESSONS - 4 Pack (4 Credits)" at bounding box center [193, 73] width 225 height 7
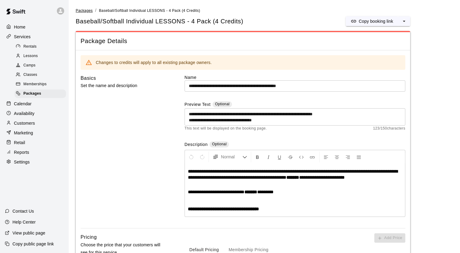
click at [83, 10] on span "Packages" at bounding box center [84, 11] width 17 height 4
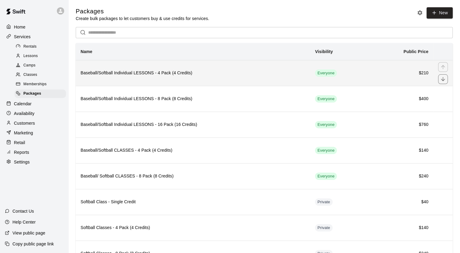
click at [118, 73] on h6 "Baseball/Softball Individual LESSONS - 4 Pack (4 Credits)" at bounding box center [193, 73] width 225 height 7
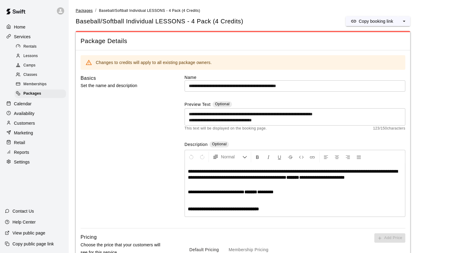
click at [88, 9] on span "Packages" at bounding box center [84, 11] width 17 height 4
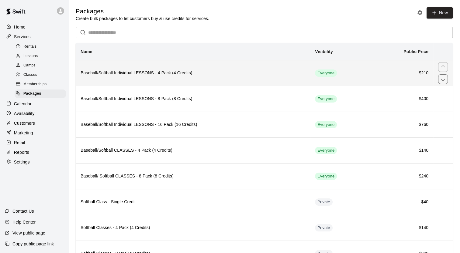
click at [115, 73] on h6 "Baseball/Softball Individual LESSONS - 4 Pack (4 Credits)" at bounding box center [193, 73] width 225 height 7
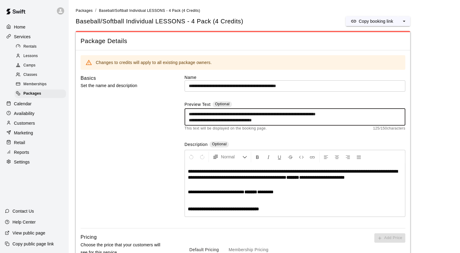
drag, startPoint x: 188, startPoint y: 114, endPoint x: 285, endPoint y: 122, distance: 97.3
click at [285, 122] on textarea "**********" at bounding box center [295, 117] width 212 height 12
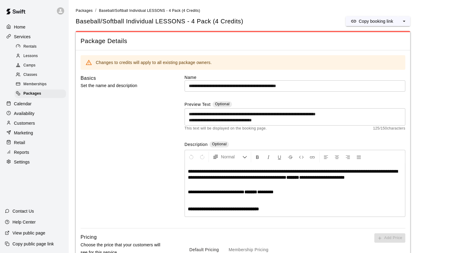
click at [152, 148] on div "Basics Set the name and description" at bounding box center [123, 151] width 84 height 154
click at [88, 12] on span "Packages" at bounding box center [84, 11] width 17 height 4
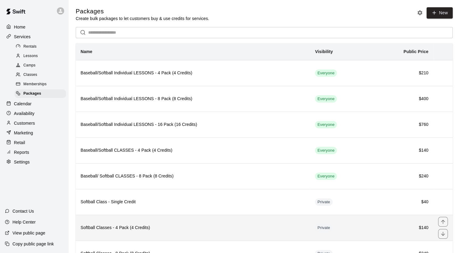
scroll to position [131, 0]
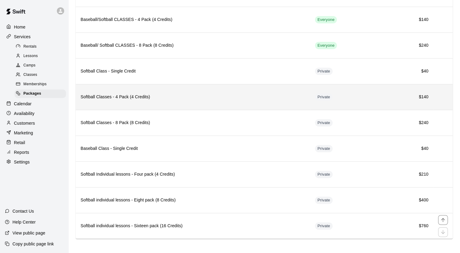
click at [144, 223] on h6 "Softball individual lessons - Sixteen pack (16 Credits)" at bounding box center [193, 226] width 225 height 7
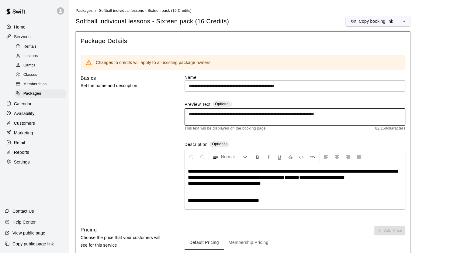
drag, startPoint x: 362, startPoint y: 114, endPoint x: 184, endPoint y: 108, distance: 177.8
click at [184, 108] on div "**********" at bounding box center [294, 116] width 221 height 30
paste textarea "**********"
click at [239, 118] on textarea "**********" at bounding box center [295, 117] width 212 height 12
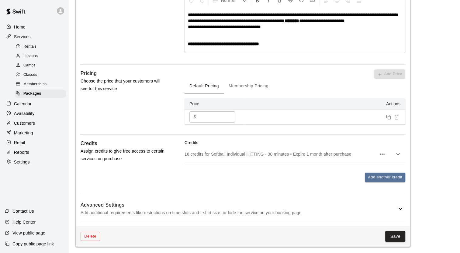
type textarea "**********"
click at [245, 88] on button "Membership Pricing" at bounding box center [249, 86] width 50 height 15
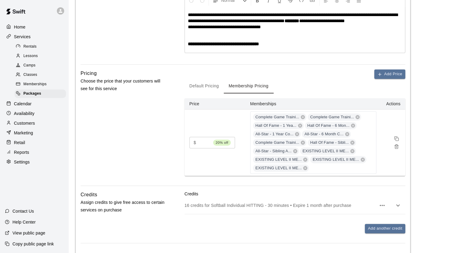
scroll to position [208, 0]
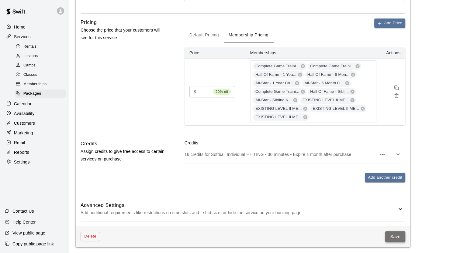
click at [395, 237] on button "Save" at bounding box center [395, 237] width 20 height 11
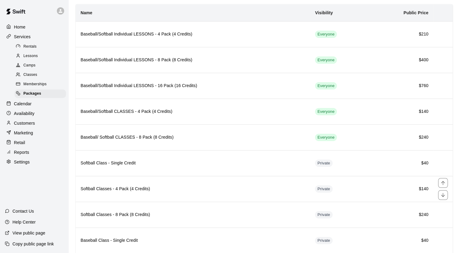
scroll to position [22, 0]
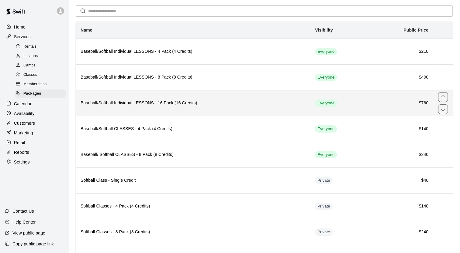
click at [134, 105] on h6 "Baseball/Softball Individual LESSONS - 16 Pack (16 Credits)" at bounding box center [193, 103] width 225 height 7
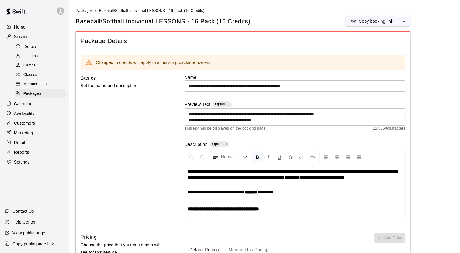
click at [89, 12] on span "Packages" at bounding box center [84, 11] width 17 height 4
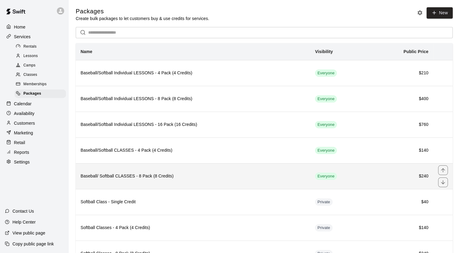
click at [120, 175] on h6 "Baseball/ Softball CLASSES - 8 Pack (8 Credits)" at bounding box center [193, 176] width 225 height 7
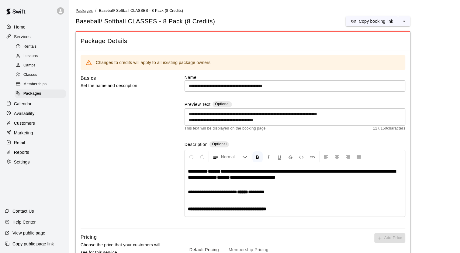
click at [85, 9] on span "Packages" at bounding box center [84, 11] width 17 height 4
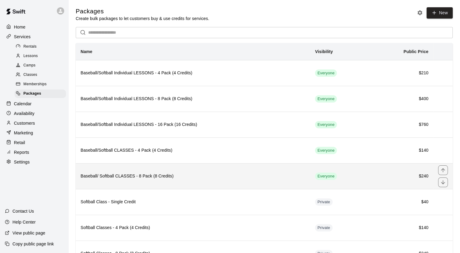
click at [120, 176] on h6 "Baseball/ Softball CLASSES - 8 Pack (8 Credits)" at bounding box center [193, 176] width 225 height 7
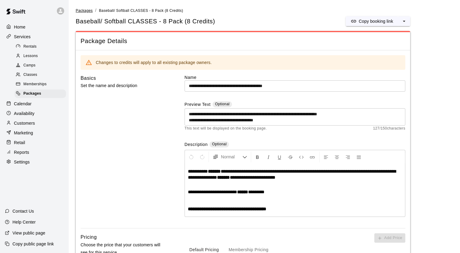
click at [86, 10] on span "Packages" at bounding box center [84, 11] width 17 height 4
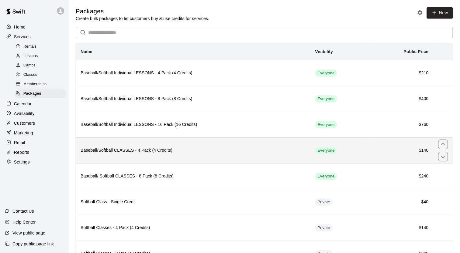
click at [120, 148] on h6 "Baseball/Softball CLASSES - 4 Pack (4 Credits)" at bounding box center [193, 150] width 225 height 7
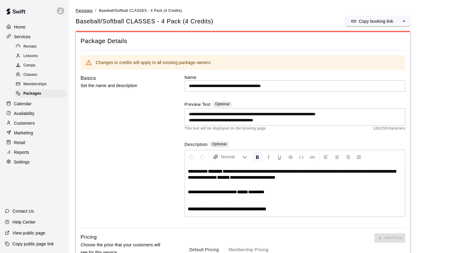
click at [79, 12] on span "Packages" at bounding box center [84, 11] width 17 height 4
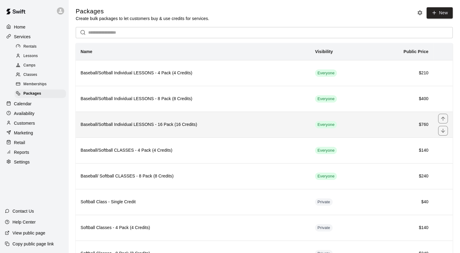
click at [118, 127] on h6 "Baseball/Softball Individual LESSONS - 16 Pack (16 Credits)" at bounding box center [193, 125] width 225 height 7
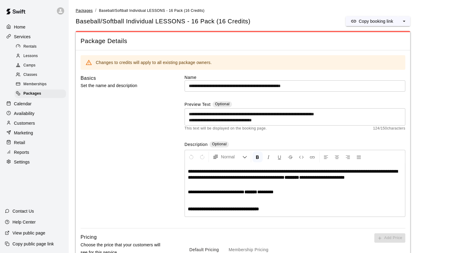
click at [86, 10] on span "Packages" at bounding box center [84, 11] width 17 height 4
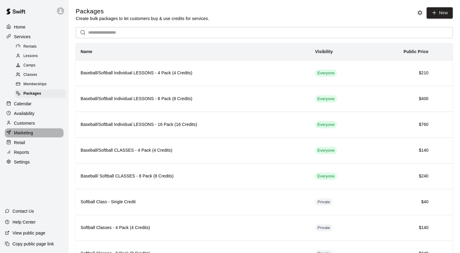
click at [25, 136] on p "Marketing" at bounding box center [23, 133] width 19 height 6
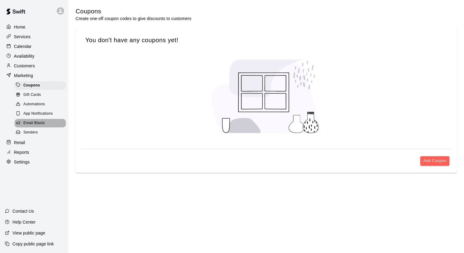
click at [26, 126] on span "Email Blasts" at bounding box center [34, 123] width 22 height 6
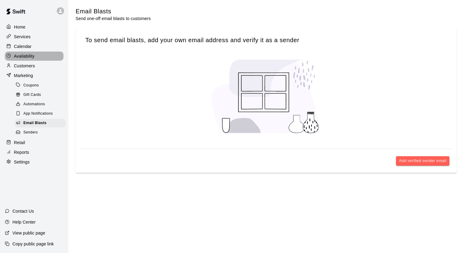
click at [19, 59] on p "Availability" at bounding box center [24, 56] width 21 height 6
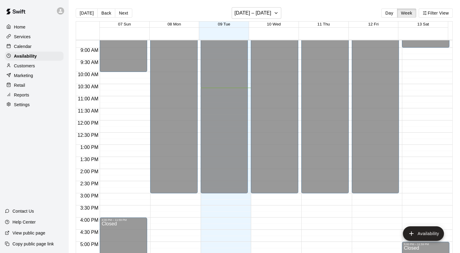
scroll to position [125, 0]
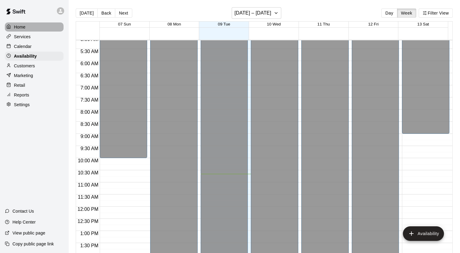
click at [21, 27] on p "Home" at bounding box center [20, 27] width 12 height 6
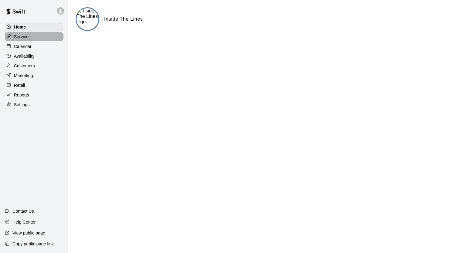
click at [21, 37] on p "Services" at bounding box center [22, 37] width 17 height 6
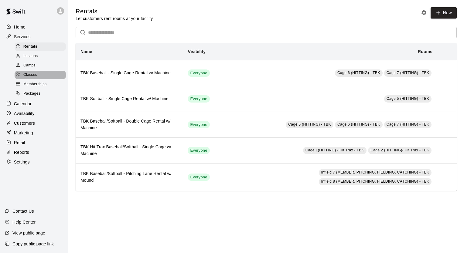
click at [33, 78] on span "Classes" at bounding box center [30, 75] width 14 height 6
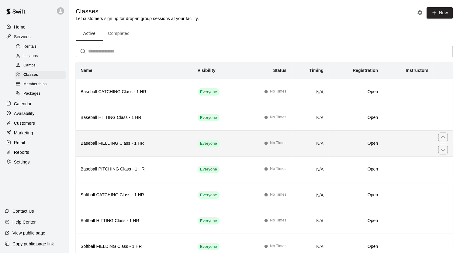
scroll to position [46, 0]
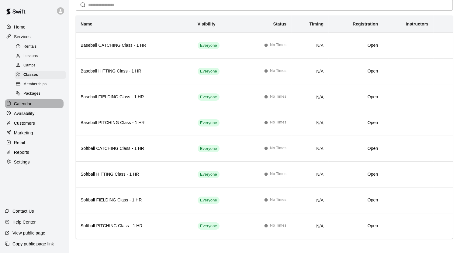
click at [24, 105] on p "Calendar" at bounding box center [23, 104] width 18 height 6
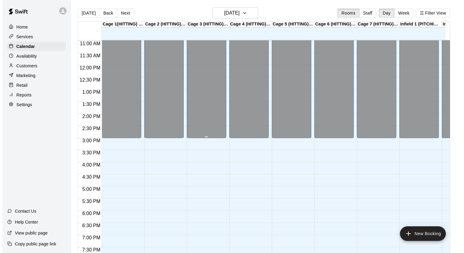
scroll to position [265, 0]
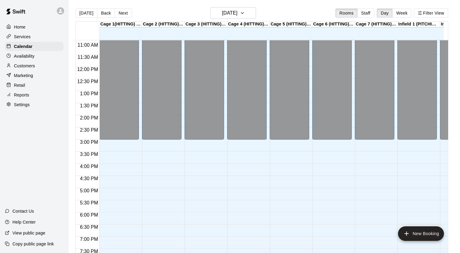
click at [155, 142] on div "12:00 AM – 3:00 PM Closed 10:00 PM – 11:59 PM Closed" at bounding box center [161, 66] width 39 height 583
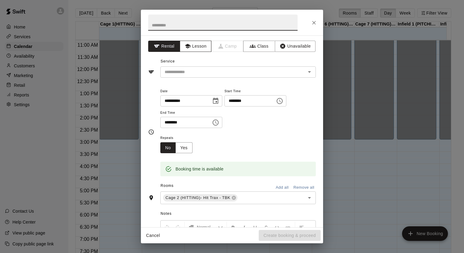
click at [191, 47] on button "Lesson" at bounding box center [196, 46] width 32 height 11
click at [183, 75] on input "text" at bounding box center [229, 72] width 134 height 8
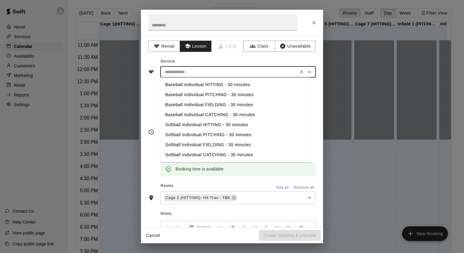
click at [180, 86] on li "Baseball Individual HITTING - 30 minutes" at bounding box center [235, 85] width 151 height 10
type input "**********"
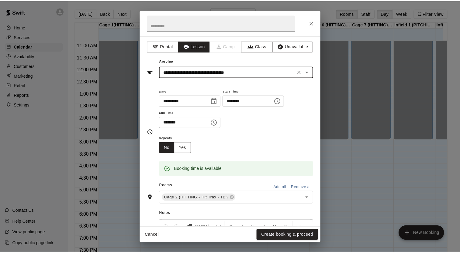
scroll to position [74, 0]
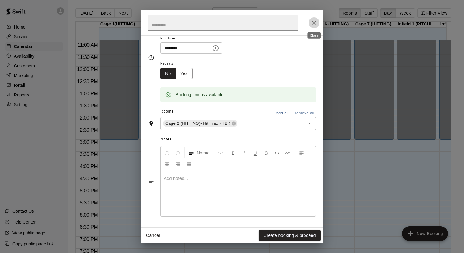
click at [311, 25] on icon "Close" at bounding box center [314, 23] width 6 height 6
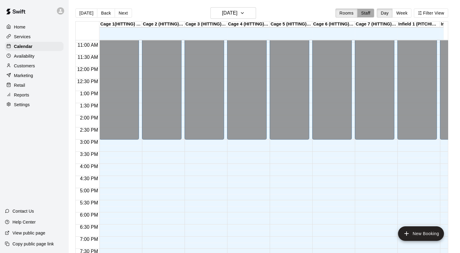
click at [369, 12] on button "Staff" at bounding box center [365, 13] width 17 height 9
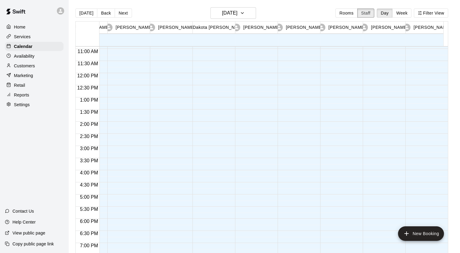
scroll to position [0, 0]
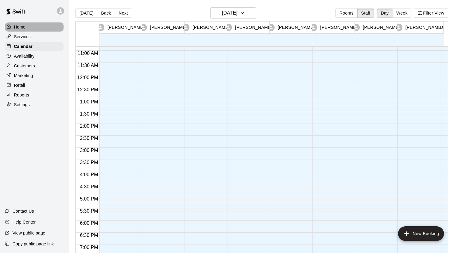
click at [25, 25] on p "Home" at bounding box center [20, 27] width 12 height 6
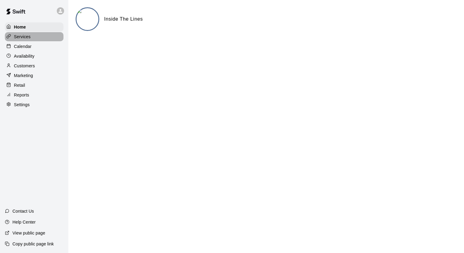
click at [19, 34] on p "Services" at bounding box center [22, 37] width 17 height 6
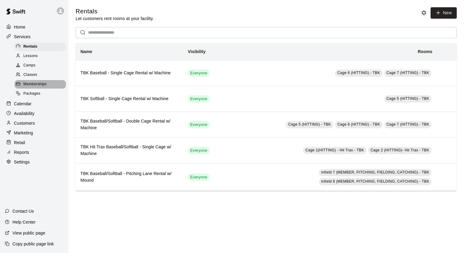
click at [23, 88] on span "Memberships" at bounding box center [34, 84] width 23 height 6
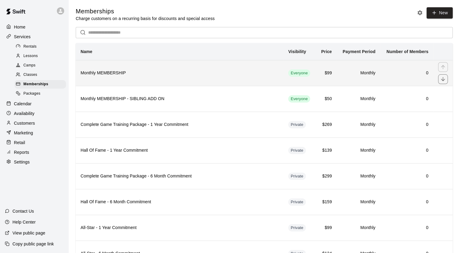
click at [117, 82] on th "Monthly MEMBERSHIP" at bounding box center [180, 73] width 208 height 26
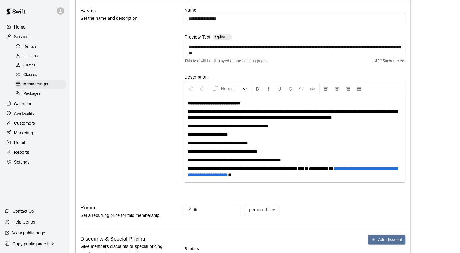
scroll to position [40, 0]
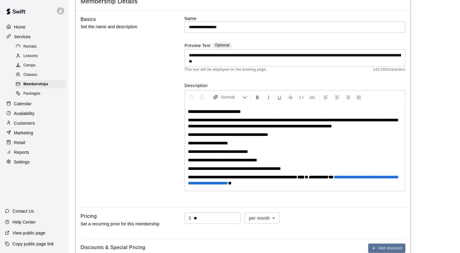
click at [33, 97] on span "Packages" at bounding box center [31, 94] width 17 height 6
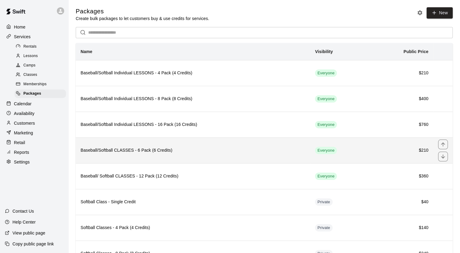
click at [168, 149] on h6 "Baseball/Softball CLASSES - 6 Pack (6 Credits)" at bounding box center [193, 150] width 225 height 7
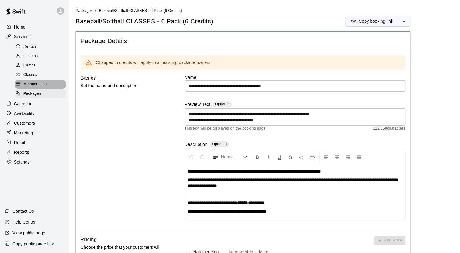
click at [32, 86] on span "Memberships" at bounding box center [34, 84] width 23 height 6
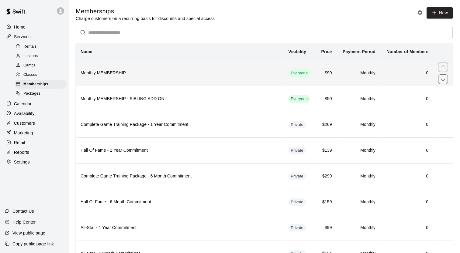
click at [125, 77] on th "Monthly MEMBERSHIP" at bounding box center [180, 73] width 208 height 26
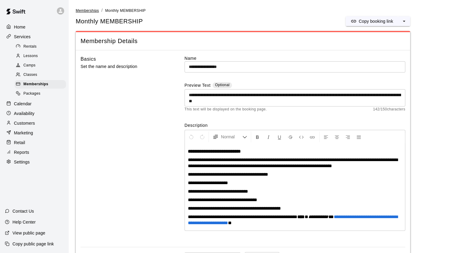
click at [87, 9] on span "Memberships" at bounding box center [87, 11] width 23 height 4
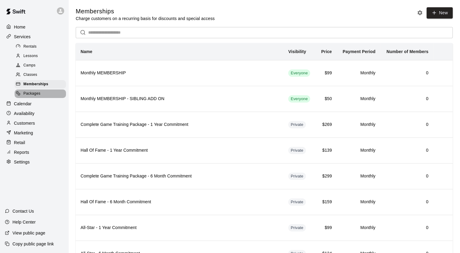
click at [30, 97] on span "Packages" at bounding box center [31, 94] width 17 height 6
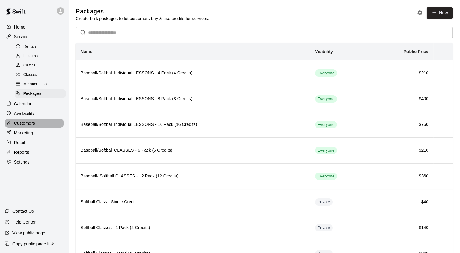
click at [21, 126] on p "Customers" at bounding box center [24, 123] width 21 height 6
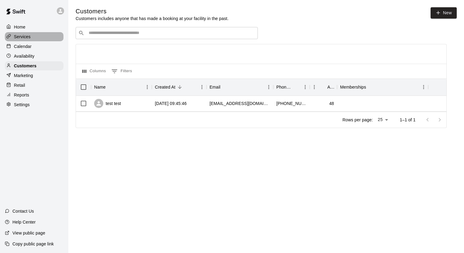
click at [20, 36] on p "Services" at bounding box center [22, 37] width 17 height 6
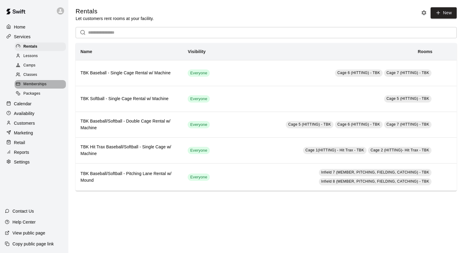
click at [35, 88] on span "Memberships" at bounding box center [34, 84] width 23 height 6
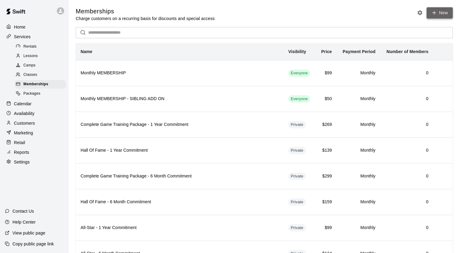
click at [437, 16] on link "New" at bounding box center [439, 12] width 26 height 11
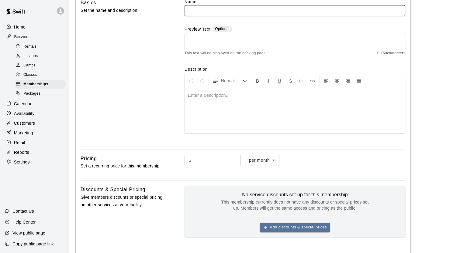
scroll to position [57, 0]
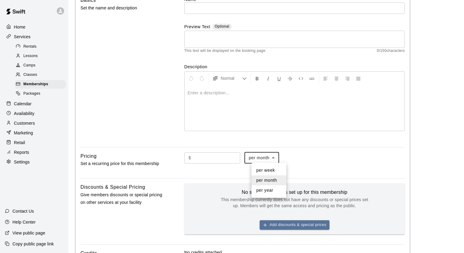
click at [277, 157] on body "Home Services Rentals Lessons Camps Classes Memberships Packages Calendar Avail…" at bounding box center [232, 147] width 464 height 409
click at [156, 108] on div at bounding box center [232, 126] width 464 height 253
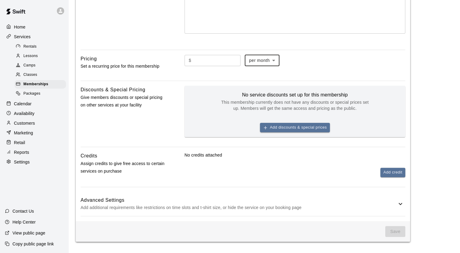
scroll to position [0, 0]
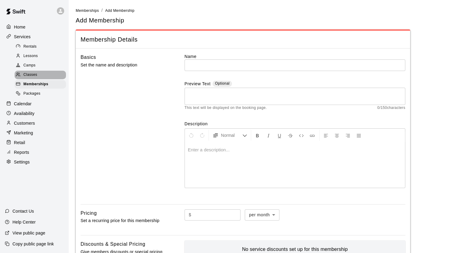
click at [32, 78] on span "Classes" at bounding box center [30, 75] width 14 height 6
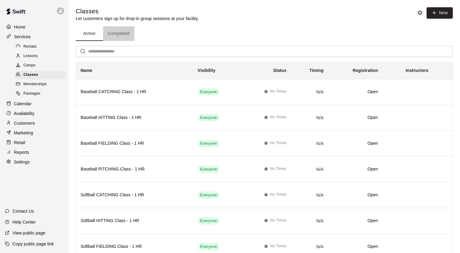
click at [109, 36] on button "Completed" at bounding box center [118, 33] width 31 height 15
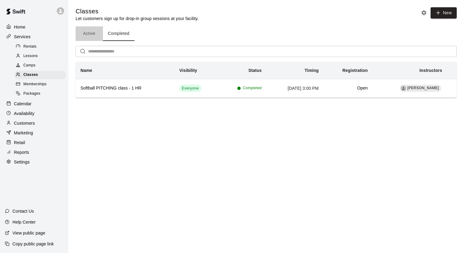
click at [91, 34] on button "Active" at bounding box center [89, 33] width 27 height 15
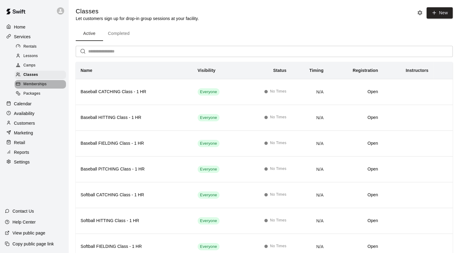
click at [34, 88] on span "Memberships" at bounding box center [34, 84] width 23 height 6
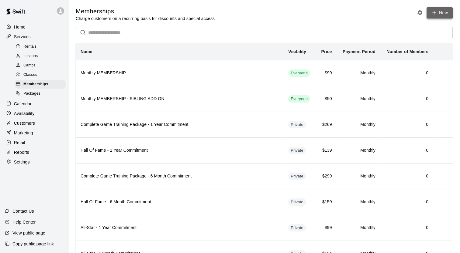
click at [438, 13] on link "New" at bounding box center [439, 12] width 26 height 11
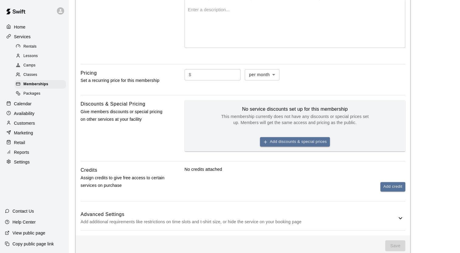
scroll to position [155, 0]
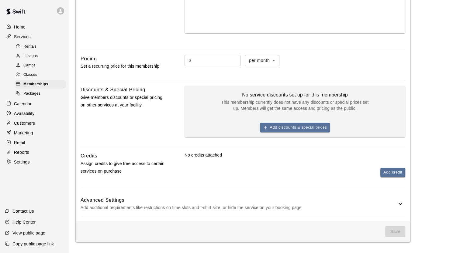
click at [205, 200] on h6 "Advanced Settings" at bounding box center [239, 201] width 316 height 8
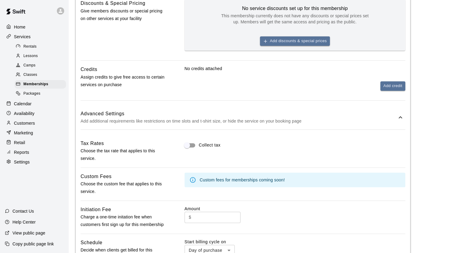
scroll to position [0, 0]
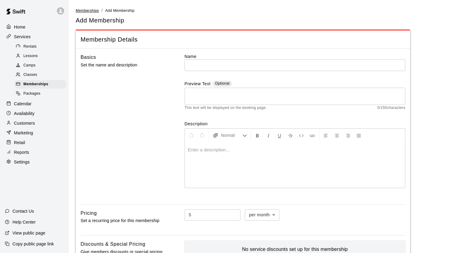
click at [90, 12] on span "Memberships" at bounding box center [87, 11] width 23 height 4
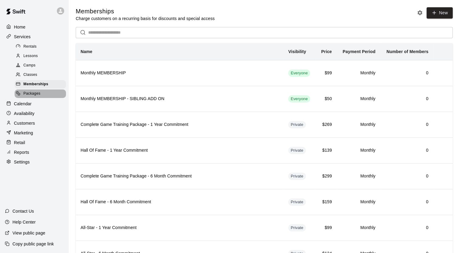
click at [33, 97] on span "Packages" at bounding box center [31, 94] width 17 height 6
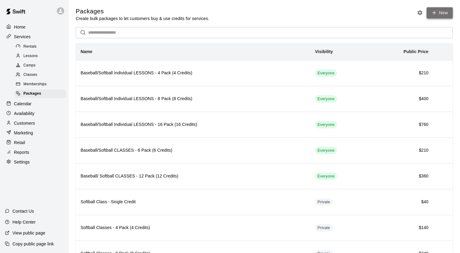
click at [439, 12] on link "New" at bounding box center [439, 12] width 26 height 11
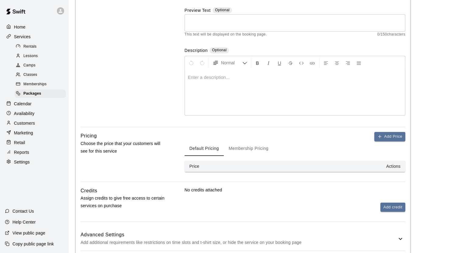
scroll to position [74, 0]
click at [384, 138] on button "Add Price" at bounding box center [389, 136] width 31 height 9
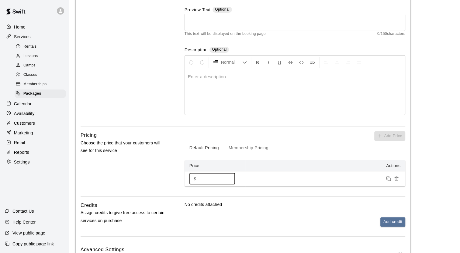
click at [205, 177] on input "*" at bounding box center [216, 178] width 36 height 11
type input "*"
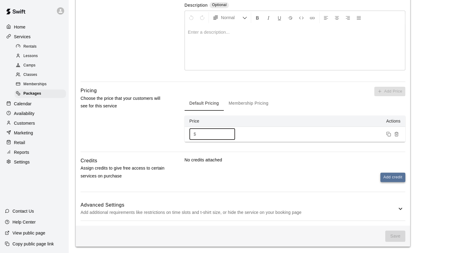
type input "***"
click at [395, 178] on button "Add credit" at bounding box center [392, 177] width 25 height 9
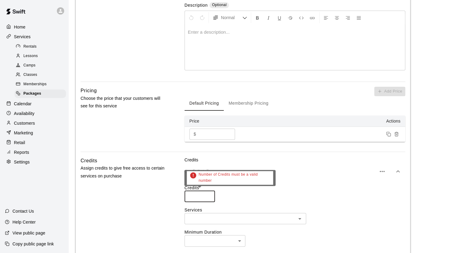
click at [198, 192] on input "number" at bounding box center [199, 196] width 30 height 11
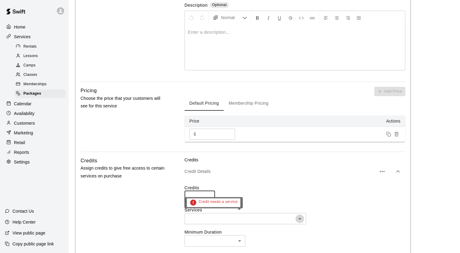
click at [300, 215] on icon "Open" at bounding box center [299, 218] width 7 height 7
type input "**"
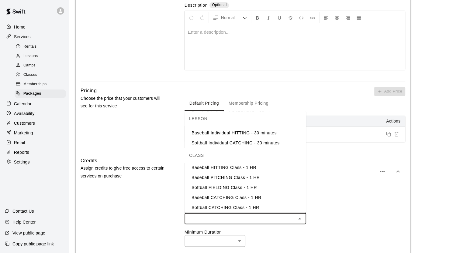
scroll to position [145, 0]
click at [248, 171] on li "Baseball HITTING Class - 1 HR" at bounding box center [245, 168] width 122 height 10
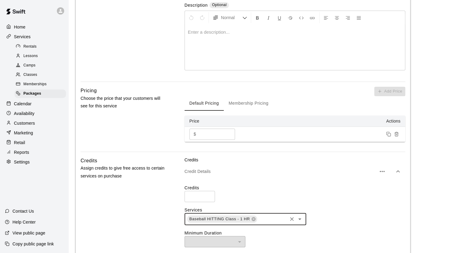
click at [265, 219] on input "text" at bounding box center [272, 220] width 29 height 8
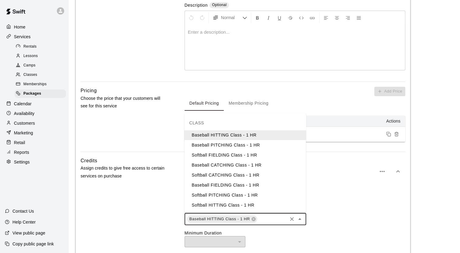
click at [228, 148] on li "Baseball PITCHING Class - 1 HR" at bounding box center [245, 145] width 122 height 10
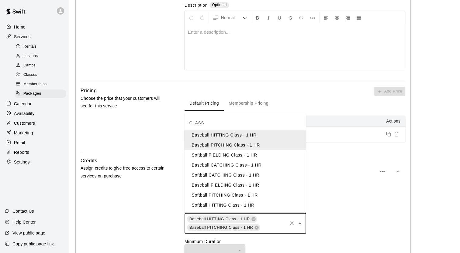
click at [272, 227] on input "text" at bounding box center [273, 228] width 25 height 8
click at [233, 156] on li "Softball FIELDING Class - 1 HR" at bounding box center [245, 155] width 122 height 10
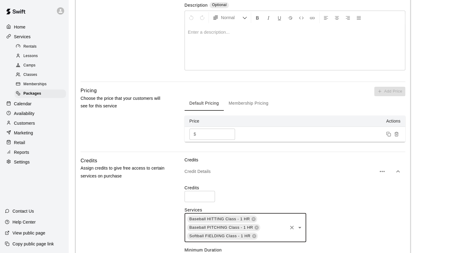
click at [271, 234] on input "text" at bounding box center [272, 237] width 28 height 8
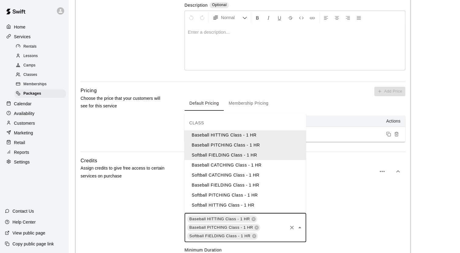
drag, startPoint x: 225, startPoint y: 163, endPoint x: 226, endPoint y: 204, distance: 40.4
click at [226, 204] on ul "Baseball HITTING Class - 1 HR Baseball PITCHING Class - 1 HR Softball FIELDING …" at bounding box center [245, 170] width 122 height 80
click at [224, 166] on li "Baseball CATCHING Class - 1 HR" at bounding box center [245, 165] width 122 height 10
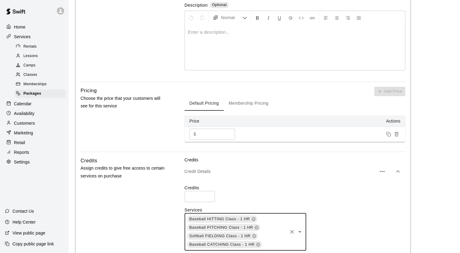
click at [263, 235] on div "Baseball HITTING Class - 1 HR Baseball PITCHING Class - 1 HR Softball FIELDING …" at bounding box center [245, 232] width 122 height 38
click at [335, 200] on div "Credits ** ​" at bounding box center [294, 193] width 221 height 17
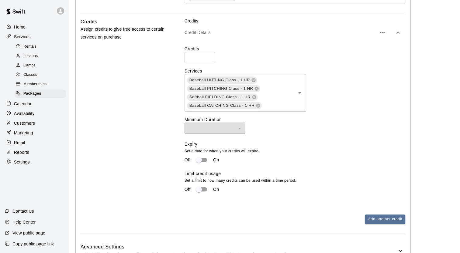
scroll to position [263, 0]
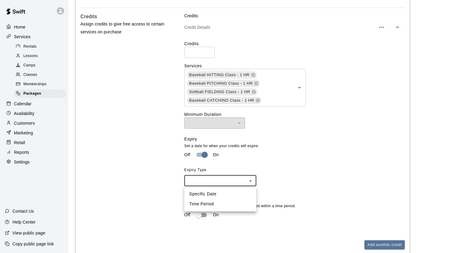
click at [198, 184] on body "Home Services Rentals Lessons Camps Classes Memberships Packages Calendar Avail…" at bounding box center [232, 29] width 464 height 585
click at [209, 204] on li "Time Period" at bounding box center [220, 204] width 72 height 10
type input "******"
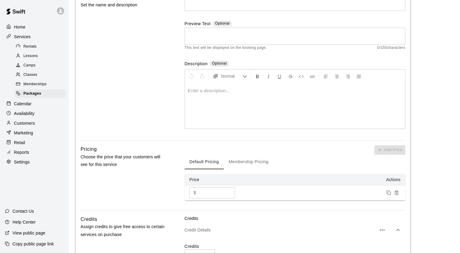
scroll to position [0, 0]
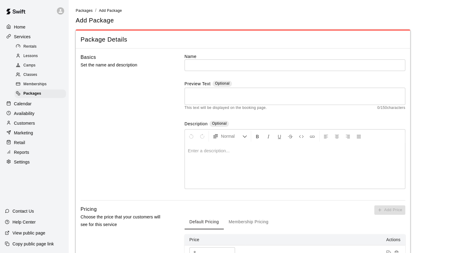
click at [88, 8] on link "Packages" at bounding box center [84, 10] width 17 height 5
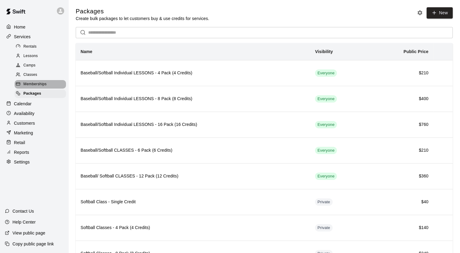
click at [33, 88] on span "Memberships" at bounding box center [34, 84] width 23 height 6
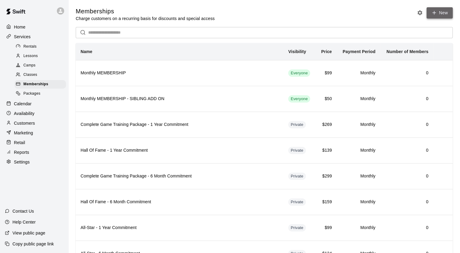
click at [445, 13] on link "New" at bounding box center [439, 12] width 26 height 11
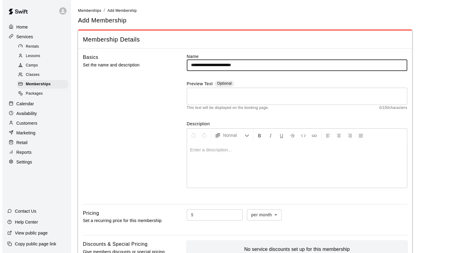
scroll to position [80, 0]
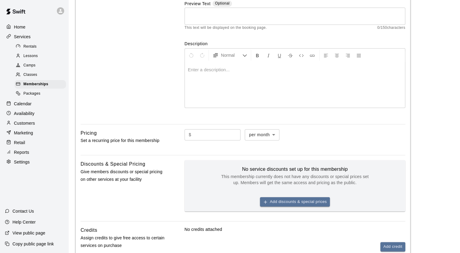
type input "**********"
click at [225, 135] on input "text" at bounding box center [217, 134] width 47 height 11
type input "***"
click at [293, 134] on div "$ *** ​ per month ******* ​" at bounding box center [294, 135] width 221 height 12
click at [281, 201] on button "Add discounts & special prices" at bounding box center [295, 201] width 70 height 9
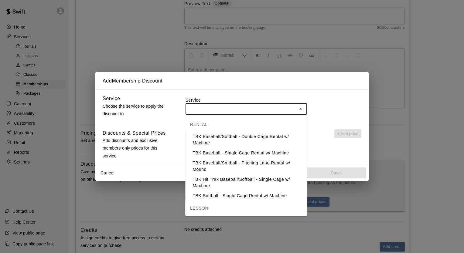
click at [286, 107] on input "text" at bounding box center [241, 109] width 108 height 8
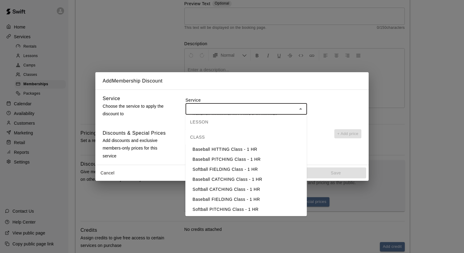
scroll to position [166, 0]
click at [201, 152] on li "Baseball HITTING Class - 1 HR" at bounding box center [246, 149] width 122 height 10
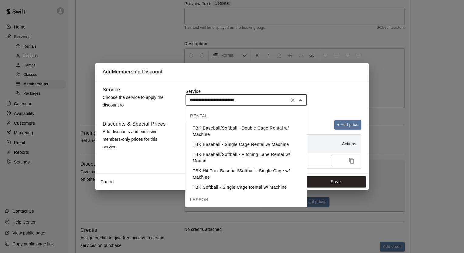
click at [268, 101] on input "**********" at bounding box center [237, 100] width 100 height 8
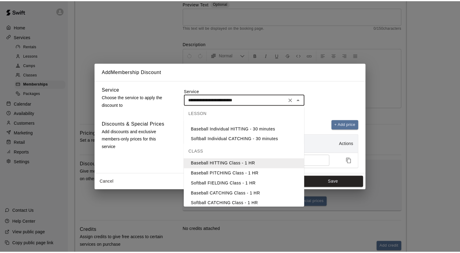
scroll to position [143, 0]
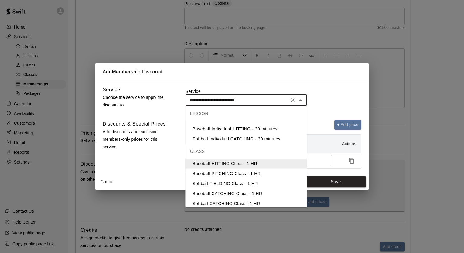
click at [215, 173] on li "Baseball PITCHING Class - 1 HR" at bounding box center [246, 174] width 122 height 10
type input "**********"
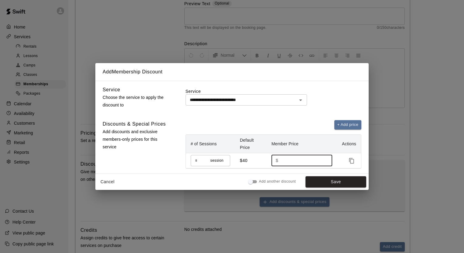
click at [322, 161] on input "**" at bounding box center [303, 160] width 45 height 11
click at [323, 159] on input "**" at bounding box center [303, 160] width 45 height 11
click at [323, 162] on input "**" at bounding box center [303, 160] width 45 height 11
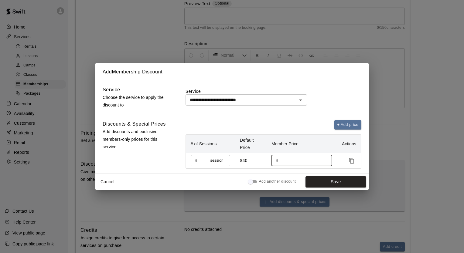
click at [323, 162] on input "**" at bounding box center [303, 160] width 45 height 11
type input "**"
click at [323, 162] on input "**" at bounding box center [303, 160] width 45 height 11
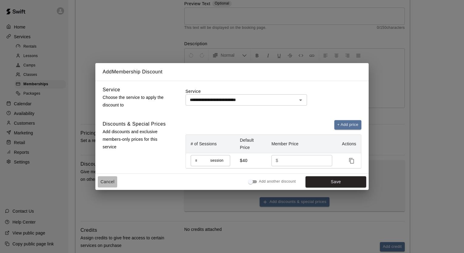
click at [112, 180] on button "Cancel" at bounding box center [107, 182] width 19 height 11
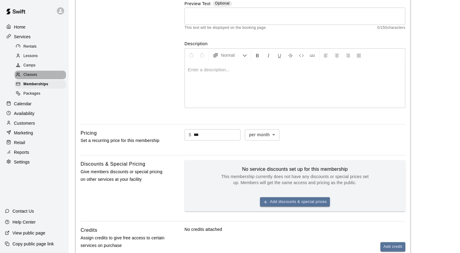
click at [29, 78] on span "Classes" at bounding box center [30, 75] width 14 height 6
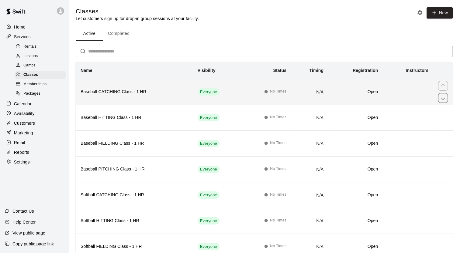
click at [116, 101] on th "Baseball CATCHING Class - 1 HR" at bounding box center [134, 92] width 117 height 26
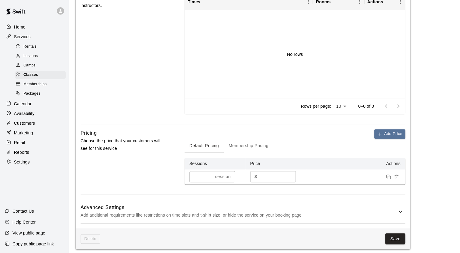
scroll to position [267, 0]
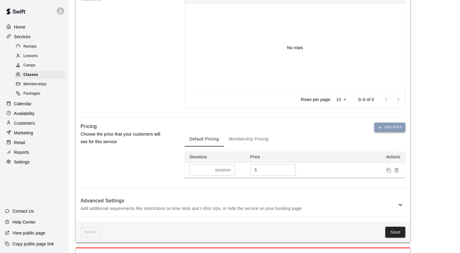
click at [385, 126] on button "Add Price" at bounding box center [389, 127] width 31 height 9
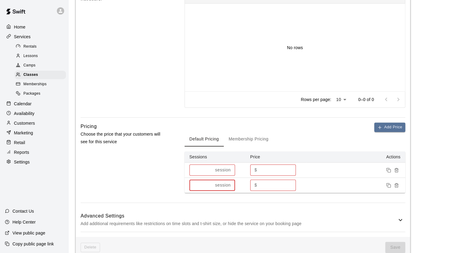
click at [203, 187] on input "*" at bounding box center [200, 185] width 23 height 11
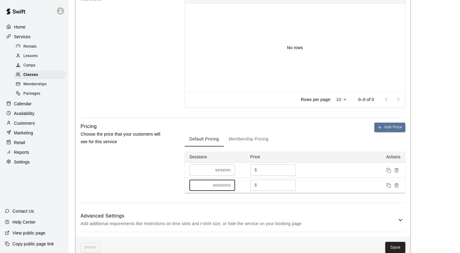
type input "**"
click at [265, 183] on input "*" at bounding box center [277, 185] width 36 height 11
click at [397, 185] on icon "Remove price" at bounding box center [396, 185] width 5 height 5
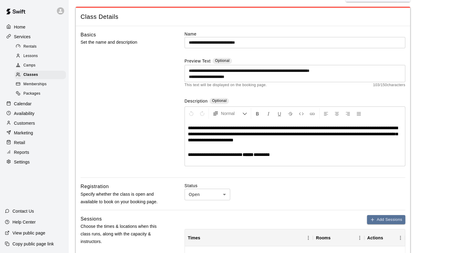
scroll to position [0, 0]
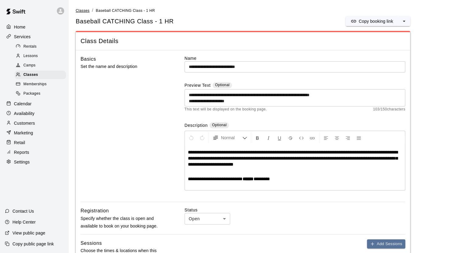
click at [80, 9] on span "Classes" at bounding box center [83, 11] width 14 height 4
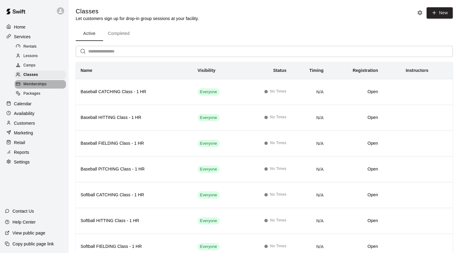
click at [37, 87] on span "Memberships" at bounding box center [34, 84] width 23 height 6
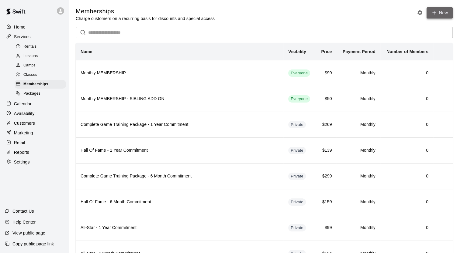
click at [441, 11] on link "New" at bounding box center [439, 12] width 26 height 11
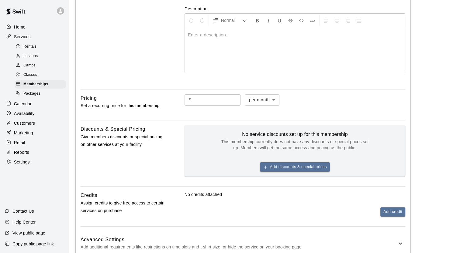
scroll to position [115, 0]
click at [33, 97] on span "Packages" at bounding box center [31, 94] width 17 height 6
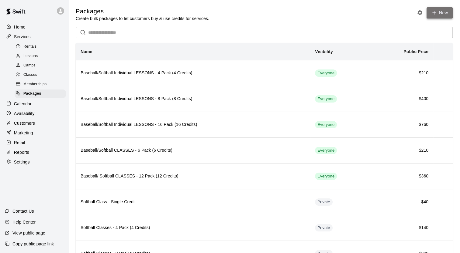
click at [437, 15] on link "New" at bounding box center [439, 12] width 26 height 11
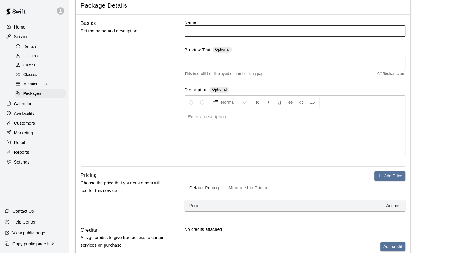
scroll to position [27, 0]
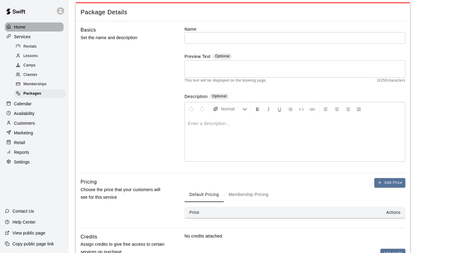
click at [20, 27] on p "Home" at bounding box center [20, 27] width 12 height 6
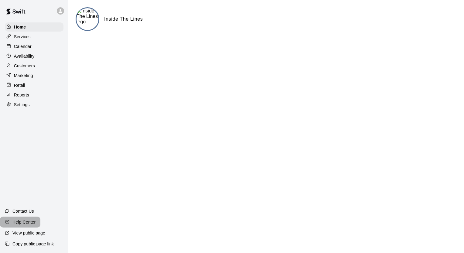
click at [26, 225] on p "Help Center" at bounding box center [23, 222] width 23 height 6
click at [35, 235] on p "View public page" at bounding box center [28, 233] width 33 height 6
click at [17, 47] on p "Calendar" at bounding box center [23, 46] width 18 height 6
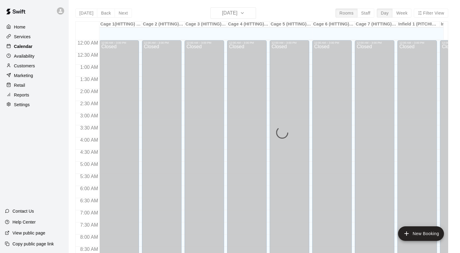
scroll to position [284, 0]
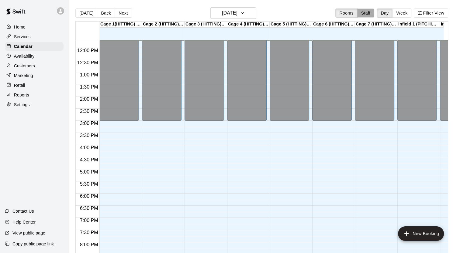
click at [370, 14] on button "Staff" at bounding box center [365, 13] width 17 height 9
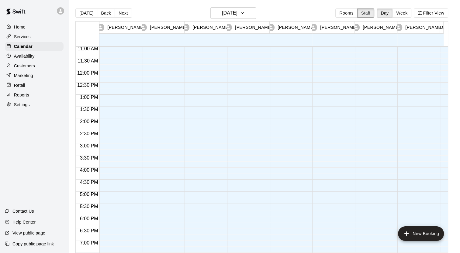
scroll to position [268, 0]
